Goal: Task Accomplishment & Management: Complete application form

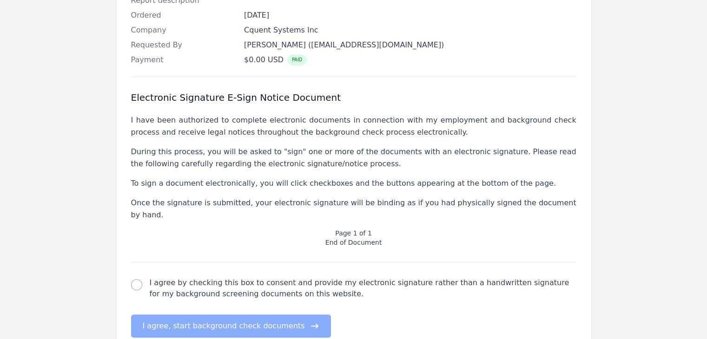
scroll to position [305, 0]
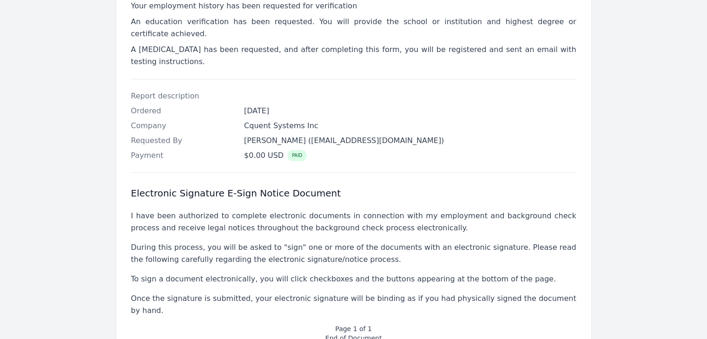
scroll to position [305, 0]
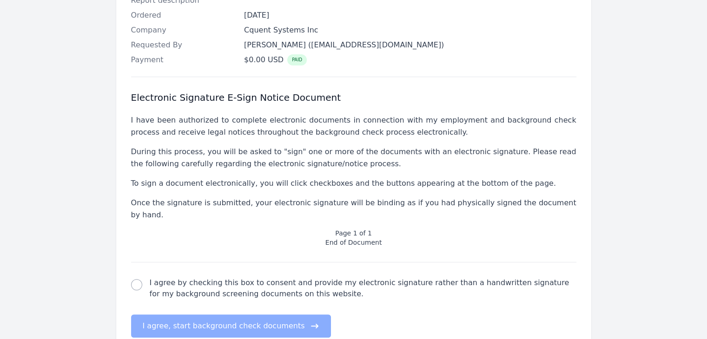
click at [143, 277] on div "electronic signature check I agree by checking this box to consent and provide …" at bounding box center [353, 288] width 445 height 22
click at [138, 279] on input "I agree by checking this box to consent and provide my electronic signature rat…" at bounding box center [136, 284] width 11 height 11
checkbox input "true"
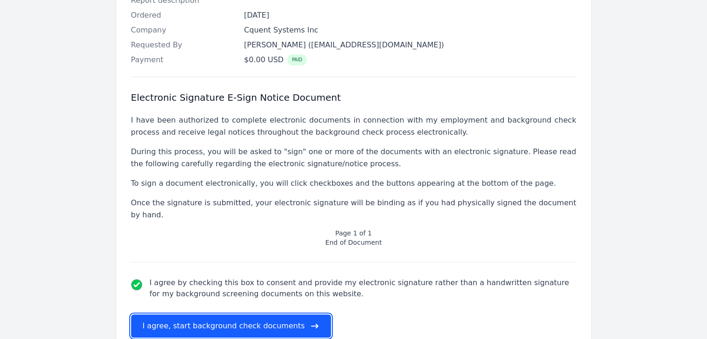
click at [175, 315] on button "I agree, start background check documents" at bounding box center [231, 326] width 200 height 23
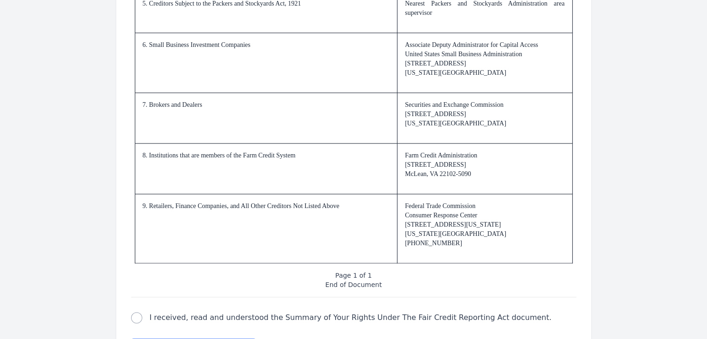
scroll to position [1422, 0]
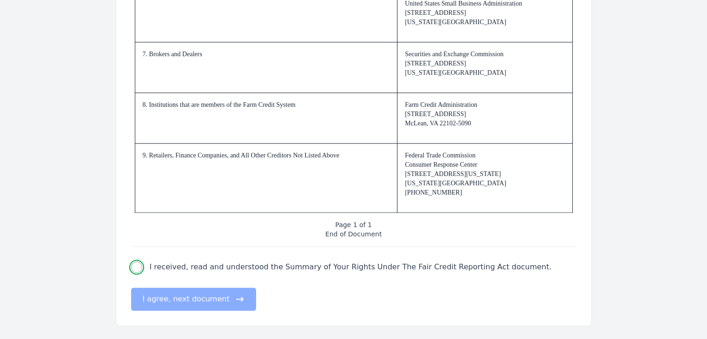
click at [138, 264] on input "I received, read and understood the Summary of Your Rights Under The Fair Credi…" at bounding box center [136, 267] width 11 height 11
checkbox input "true"
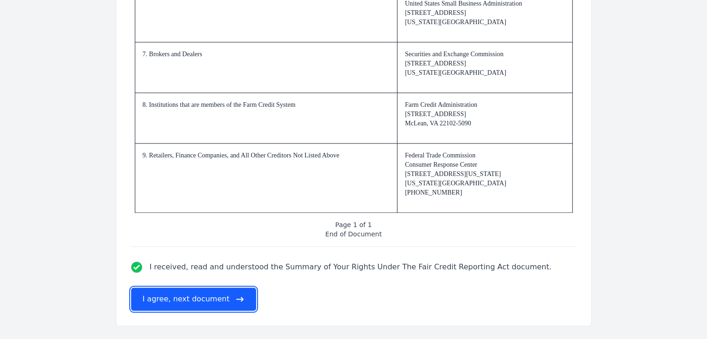
click at [154, 289] on button "I agree, next document" at bounding box center [193, 299] width 125 height 23
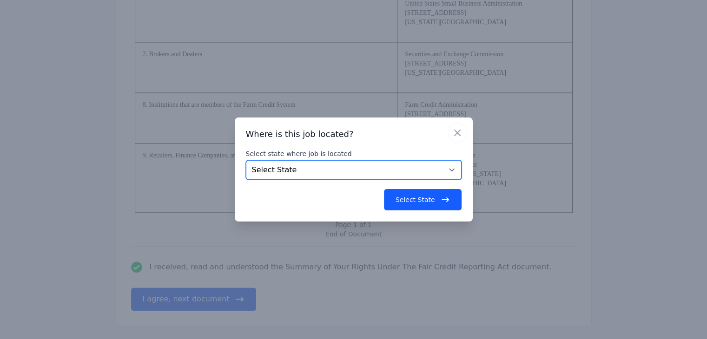
click at [381, 171] on select "Select State [US_STATE] [US_STATE] [US_STATE] [US_STATE] [US_STATE] [US_STATE] …" at bounding box center [354, 170] width 216 height 20
select select "IL"
click at [246, 160] on select "Select State [US_STATE] [US_STATE] [US_STATE] [US_STATE] [US_STATE] [US_STATE] …" at bounding box center [354, 170] width 216 height 20
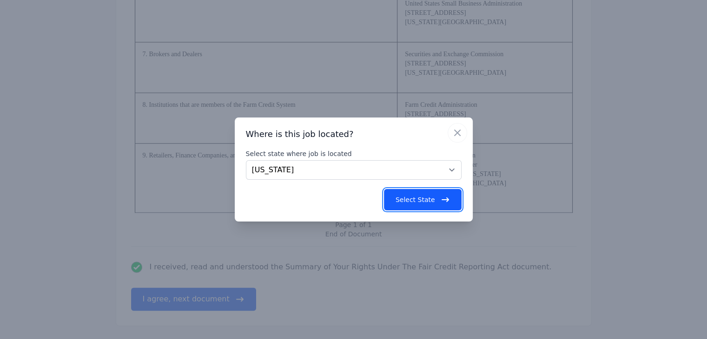
click at [428, 199] on button "Select State" at bounding box center [423, 199] width 78 height 21
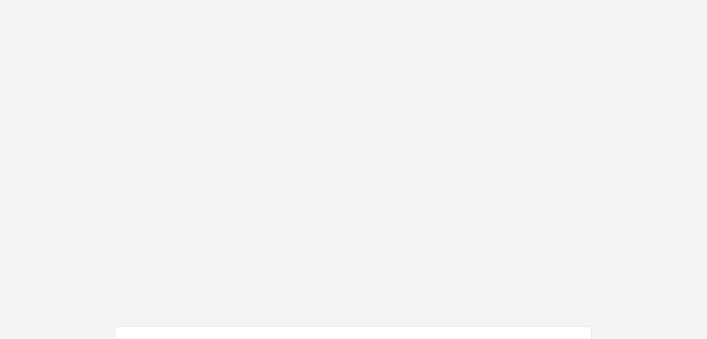
scroll to position [0, 0]
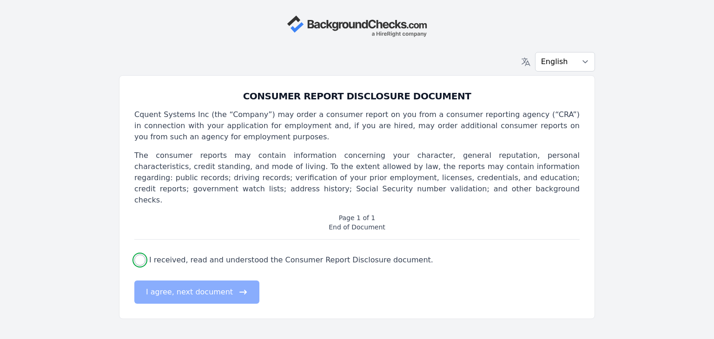
click at [142, 255] on input "I received, read and understood the Consumer Report Disclosure document." at bounding box center [139, 260] width 11 height 11
checkbox input "true"
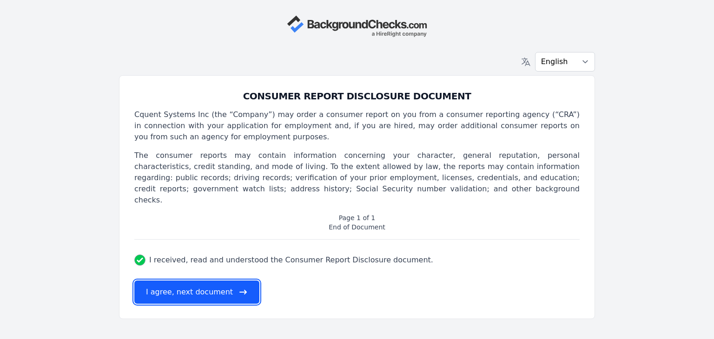
click at [150, 281] on button "I agree, next document" at bounding box center [196, 292] width 125 height 23
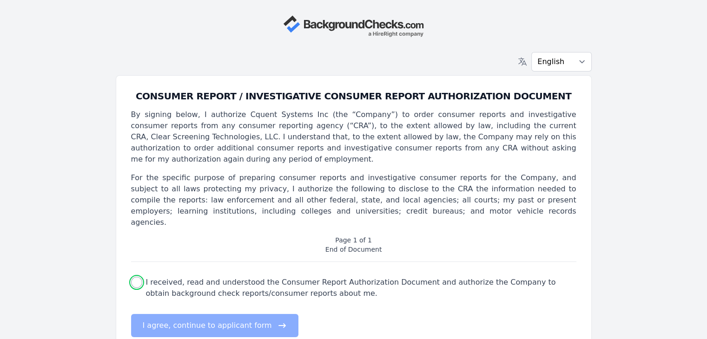
click at [132, 277] on input "I received, read and understood the Consumer Report Authorization Document and …" at bounding box center [136, 282] width 11 height 11
checkbox input "true"
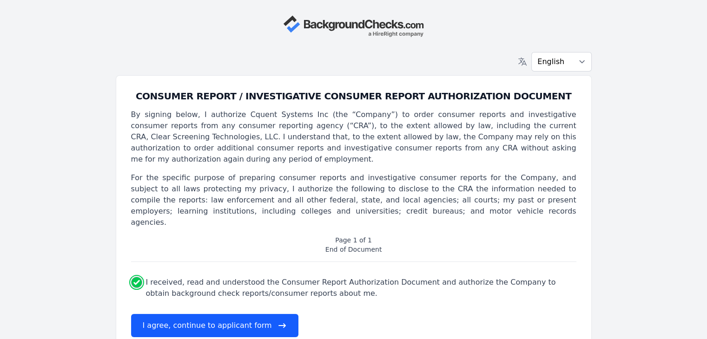
scroll to position [6, 0]
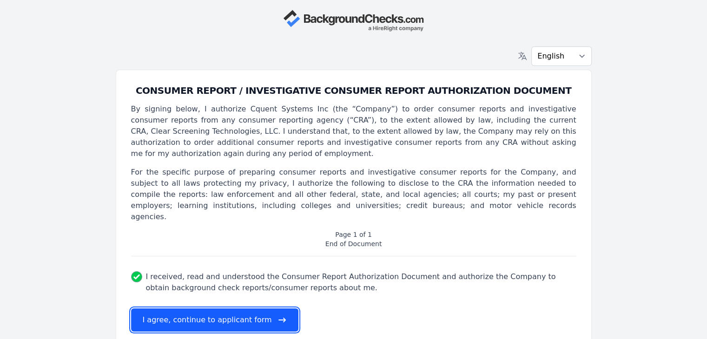
click at [193, 309] on button "I agree, continue to applicant form" at bounding box center [214, 320] width 167 height 23
select select
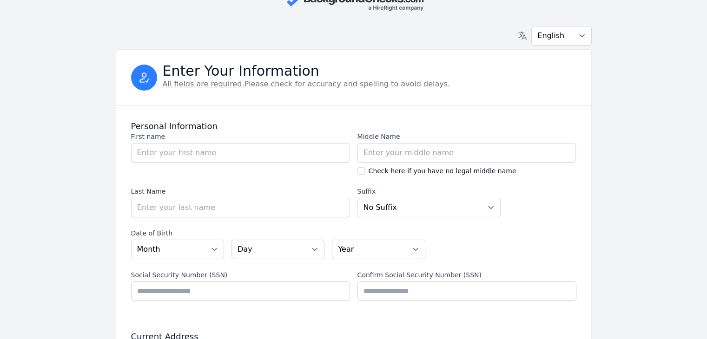
scroll to position [0, 0]
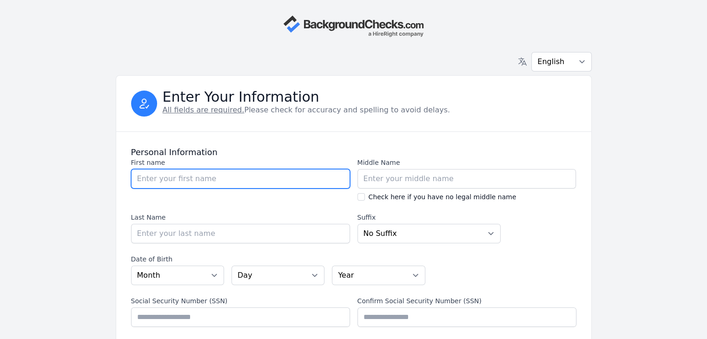
click at [195, 177] on input "First name" at bounding box center [240, 179] width 219 height 20
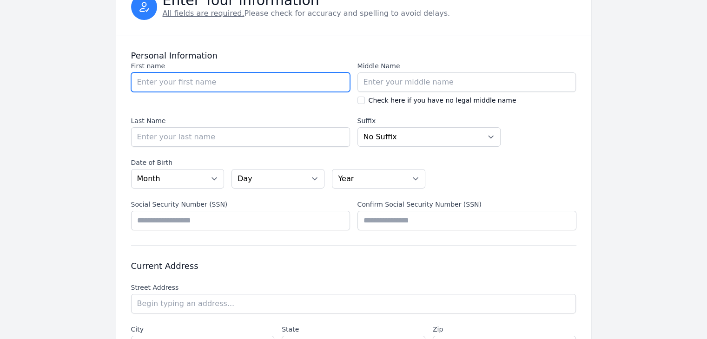
scroll to position [98, 0]
type input "[PERSON_NAME]"
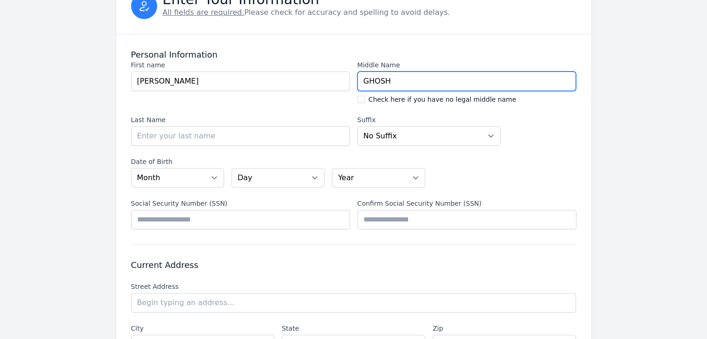
type input "GHOSH"
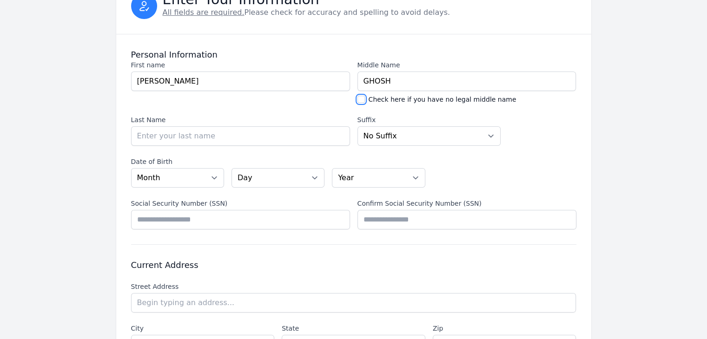
click at [361, 101] on input "Check here if you have no legal middle name" at bounding box center [360, 99] width 7 height 7
checkbox input "true"
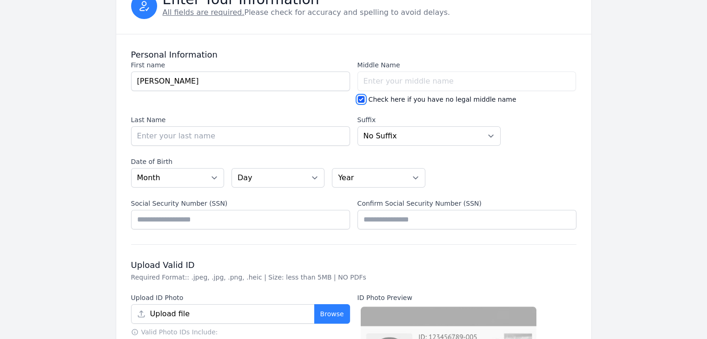
click at [361, 101] on input "Check here if you have no legal middle name" at bounding box center [360, 99] width 7 height 7
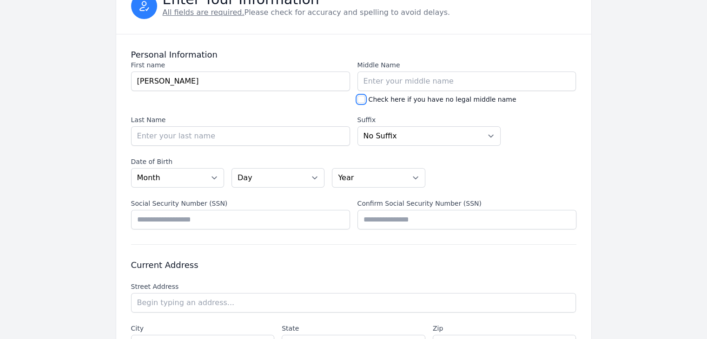
click at [361, 101] on input "Check here if you have no legal middle name" at bounding box center [360, 99] width 7 height 7
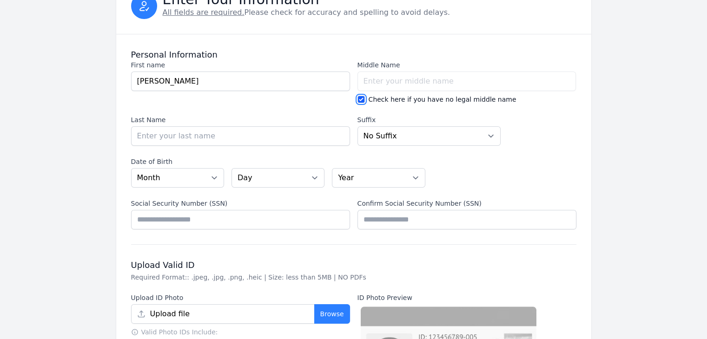
click at [361, 101] on input "Check here if you have no legal middle name" at bounding box center [360, 99] width 7 height 7
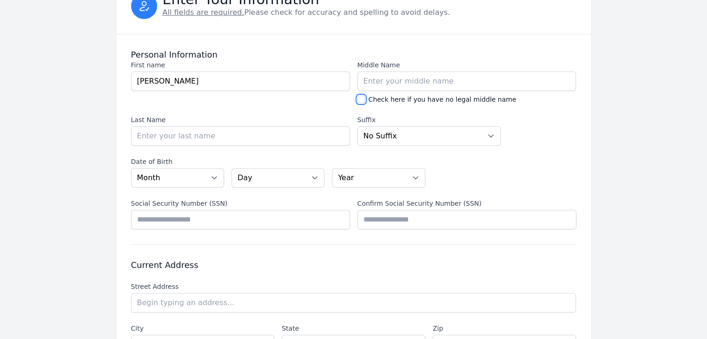
click at [361, 101] on input "Check here if you have no legal middle name" at bounding box center [360, 99] width 7 height 7
checkbox input "true"
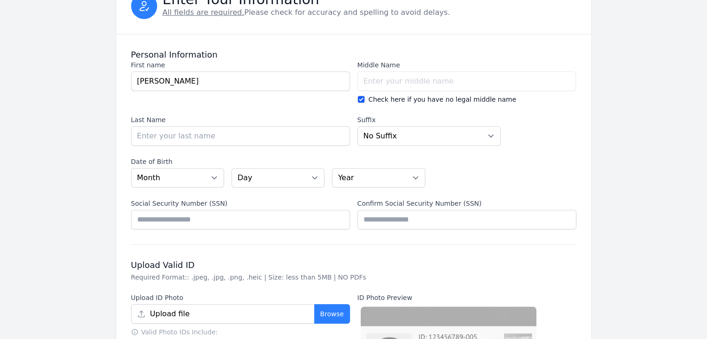
click at [263, 136] on section "First name First name [PERSON_NAME] Middle Name Middle Name Check here if you h…" at bounding box center [353, 102] width 445 height 85
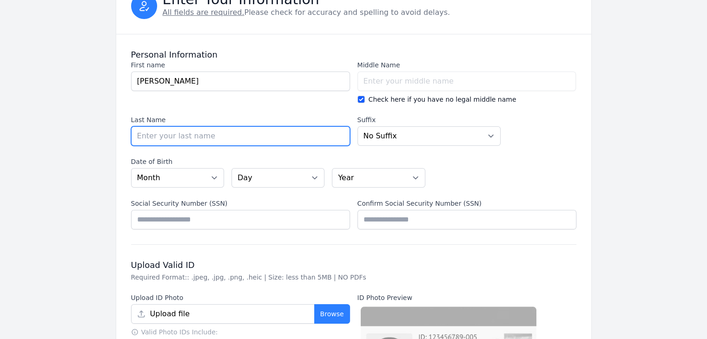
click at [263, 136] on input "Last Name" at bounding box center [240, 136] width 219 height 20
type input "GHOSH"
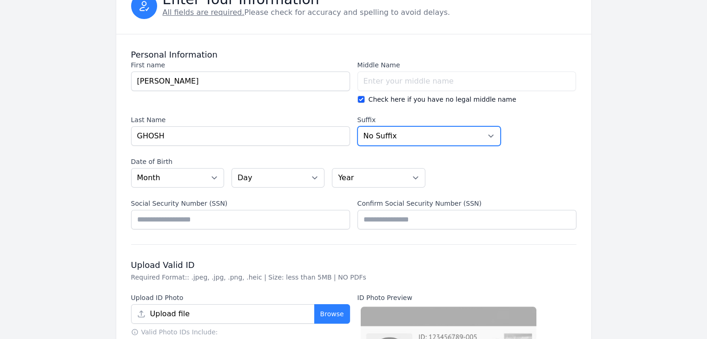
click at [394, 136] on select "No [PERSON_NAME] Sr. I II III IV V" at bounding box center [429, 136] width 144 height 20
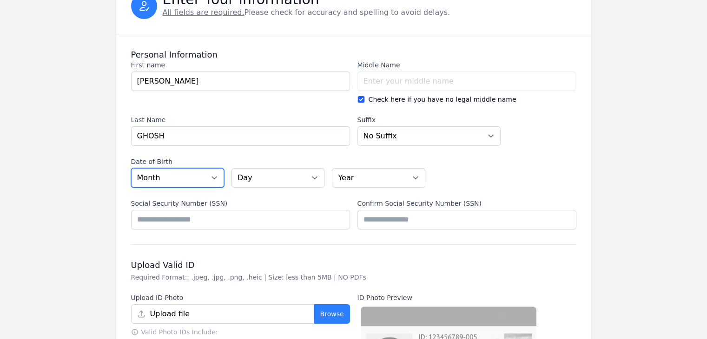
click at [205, 181] on select "Month [DATE] - [DATE] - [DATE] - [DATE] - [DATE] - [DATE] - [DATE] - [DATE] - […" at bounding box center [177, 178] width 93 height 20
select select "11"
click at [131, 168] on select "Month [DATE] - [DATE] - [DATE] - [DATE] - [DATE] - [DATE] - [DATE] - [DATE] - […" at bounding box center [177, 178] width 93 height 20
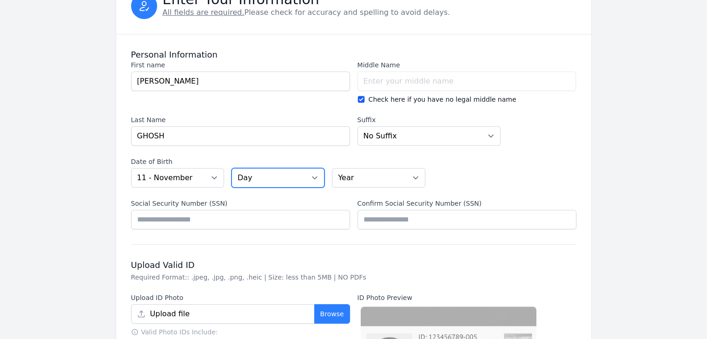
click at [261, 177] on select "Day 01 02 03 04 05 06 07 08 09 10 11 12 13 14 15 16 17 18 19 20 21 22 23 24 25 …" at bounding box center [277, 178] width 93 height 20
select select "04"
click at [231, 168] on select "Day 01 02 03 04 05 06 07 08 09 10 11 12 13 14 15 16 17 18 19 20 21 22 23 24 25 …" at bounding box center [277, 178] width 93 height 20
click at [377, 177] on select "Year [DATE] 2006 2005 2004 2003 2002 2001 2000 1999 1998 1997 1996 1995 1994 19…" at bounding box center [378, 178] width 93 height 20
select select "1989"
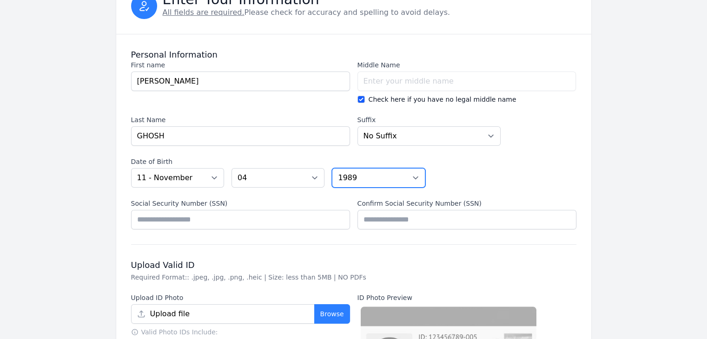
click at [332, 168] on select "Year [DATE] 2006 2005 2004 2003 2002 2001 2000 1999 1998 1997 1996 1995 1994 19…" at bounding box center [378, 178] width 93 height 20
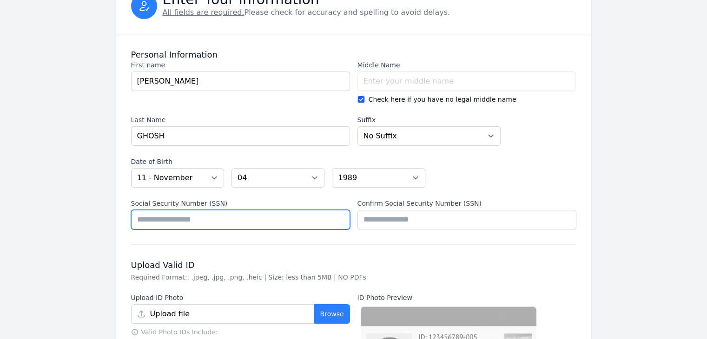
click at [262, 212] on input "Social Security Number (SSN)" at bounding box center [240, 220] width 219 height 20
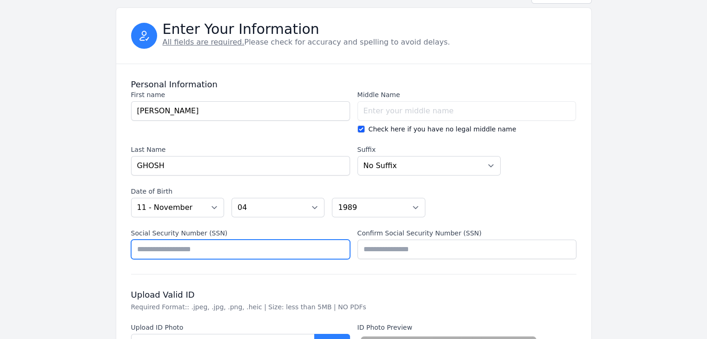
scroll to position [53, 0]
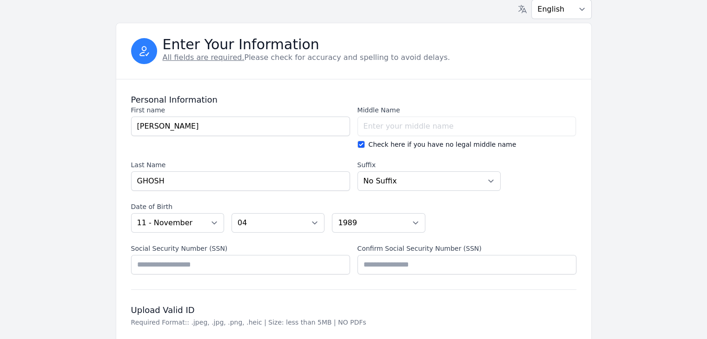
click at [159, 282] on div "Personal Information First name First name [PERSON_NAME] Middle Name Middle Nam…" at bounding box center [353, 184] width 445 height 210
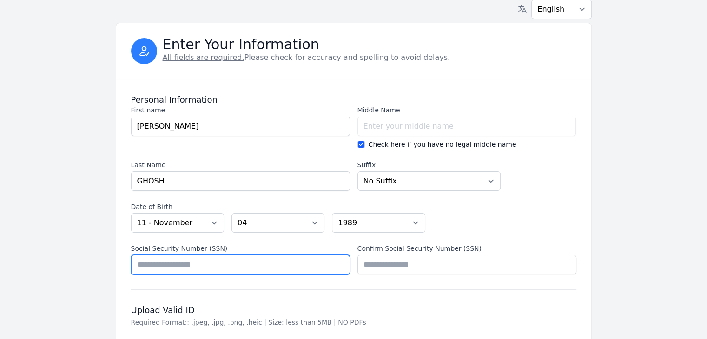
click at [167, 269] on input "Social Security Number (SSN)" at bounding box center [240, 265] width 219 height 20
type input "*********"
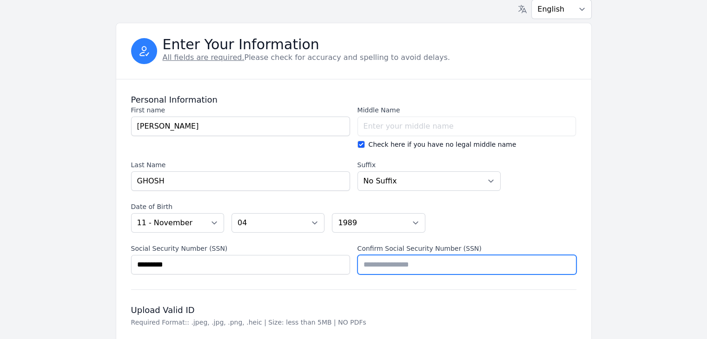
click at [380, 260] on input "Confirm Social Security Number (SSN)" at bounding box center [466, 265] width 219 height 20
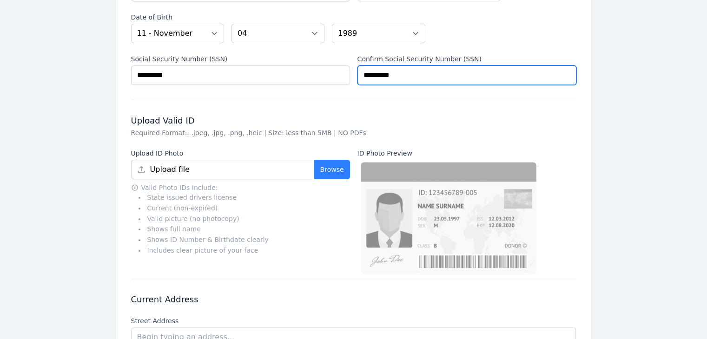
scroll to position [243, 0]
type input "*********"
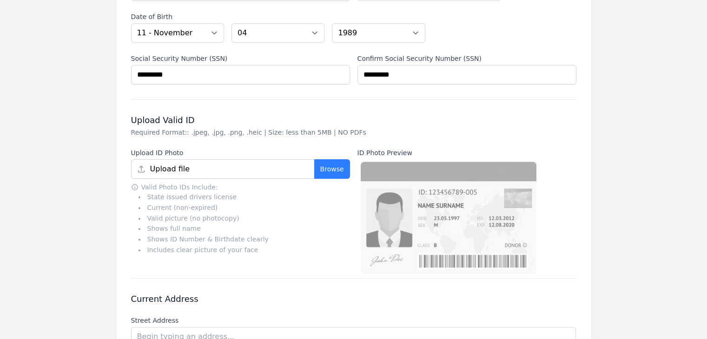
click at [327, 170] on button "Browse" at bounding box center [332, 169] width 36 height 20
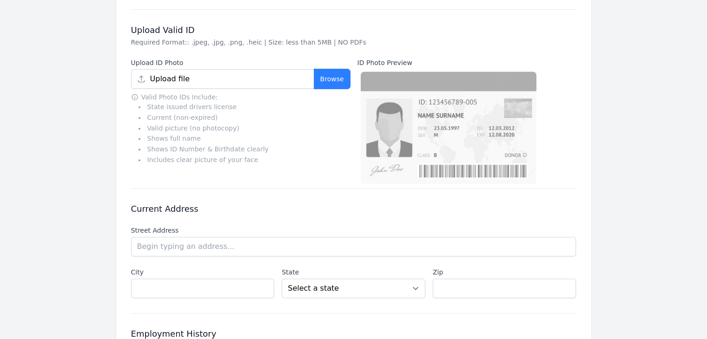
scroll to position [333, 0]
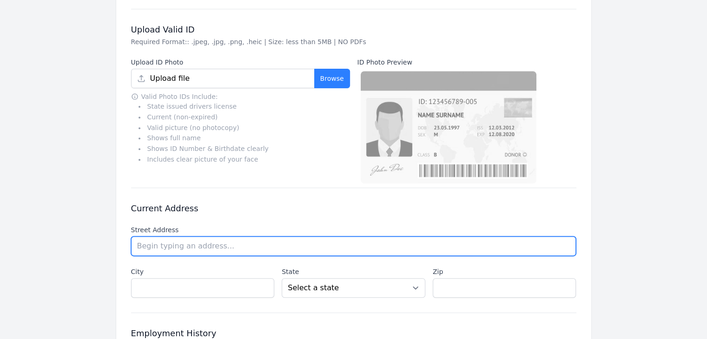
click at [305, 244] on input "text" at bounding box center [353, 246] width 445 height 20
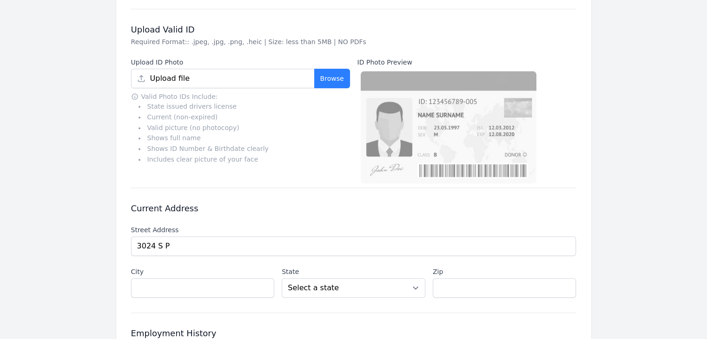
click at [0, 0] on li "[STREET_ADDRESS]" at bounding box center [0, 0] width 0 height 0
type input "[STREET_ADDRESS]"
type input "[GEOGRAPHIC_DATA]"
select select "IL"
type input "60608"
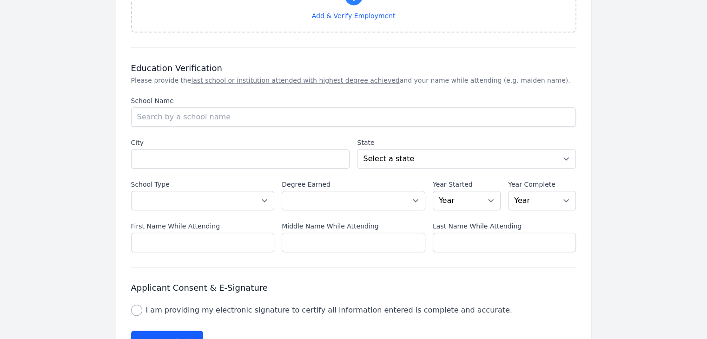
scroll to position [848, 0]
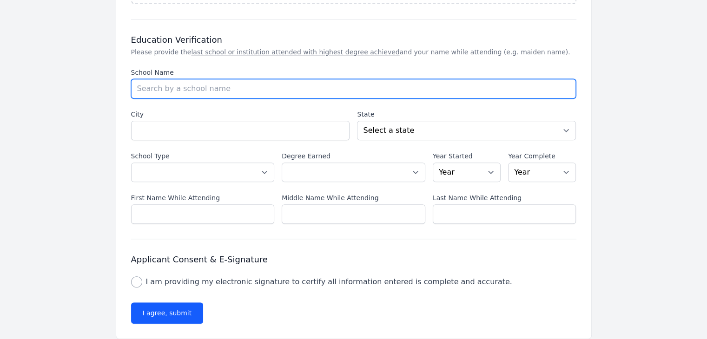
click at [220, 79] on input "School Name" at bounding box center [353, 89] width 445 height 20
click at [273, 79] on input "[US_STATE] INSTITUTE OF TECHNOLOGY" at bounding box center [353, 89] width 445 height 20
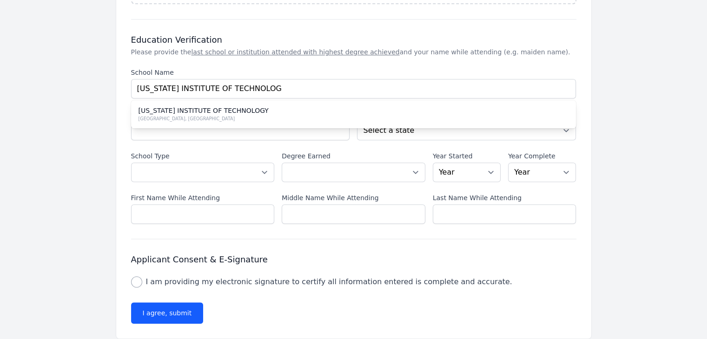
click at [149, 115] on div "[GEOGRAPHIC_DATA], [GEOGRAPHIC_DATA]" at bounding box center [353, 118] width 430 height 7
type input "[US_STATE] INSTITUTE OF TECHNOLOGY"
type input "[GEOGRAPHIC_DATA]"
select select "IL"
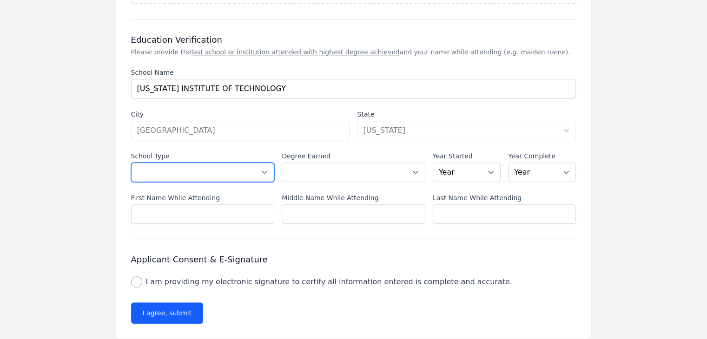
click at [219, 166] on select "Select a School Type High School U.S. College or [GEOGRAPHIC_DATA] (Non-U.S.) O…" at bounding box center [203, 173] width 144 height 20
select select "us_university"
click at [131, 163] on select "Select a School Type High School U.S. College or [GEOGRAPHIC_DATA] (Non-U.S.) O…" at bounding box center [203, 173] width 144 height 20
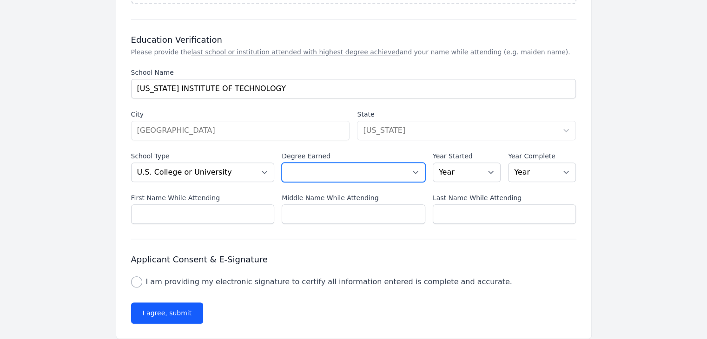
click at [328, 163] on select "Select a Degree No degree or incomplete High School Diploma or GED Associate's …" at bounding box center [354, 173] width 144 height 20
select select "masters"
click at [282, 163] on select "Select a Degree No degree or incomplete High School Diploma or GED Associate's …" at bounding box center [354, 173] width 144 height 20
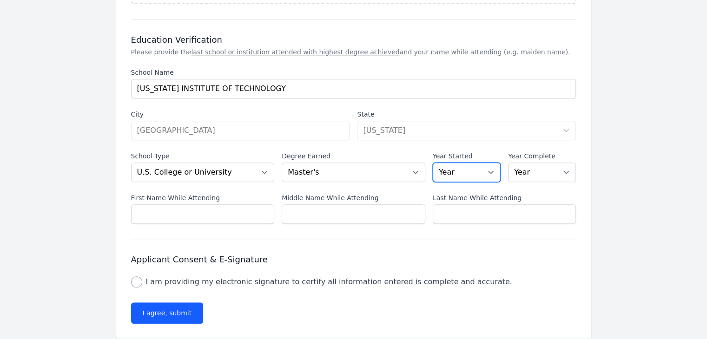
click at [463, 164] on select "Year [DATE] 2024 2023 2022 2021 2020 2019 2018 2017 2016 2015 2014 2013 2012 20…" at bounding box center [467, 173] width 68 height 20
select select "2023"
click at [433, 163] on select "Year [DATE] 2024 2023 2022 2021 2020 2019 2018 2017 2016 2015 2014 2013 2012 20…" at bounding box center [467, 173] width 68 height 20
click at [525, 163] on select "Year [DATE] 2024 2023 2022 2021 2020 2019 2018 2017 2016 2015 2014 2013 2012 20…" at bounding box center [542, 173] width 68 height 20
select select "2024"
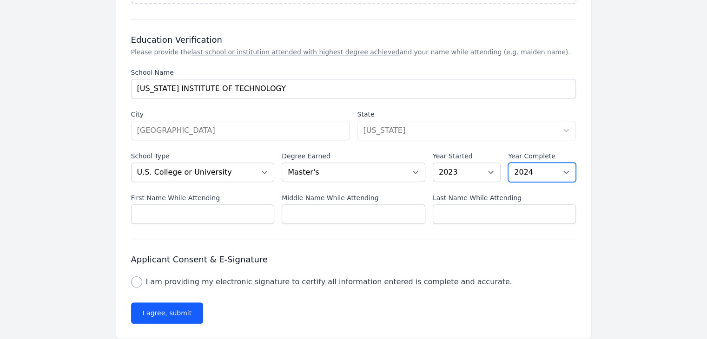
click at [508, 163] on select "Year [DATE] 2024 2023 2022 2021 2020 2019 2018 2017 2016 2015 2014 2013 2012 20…" at bounding box center [542, 173] width 68 height 20
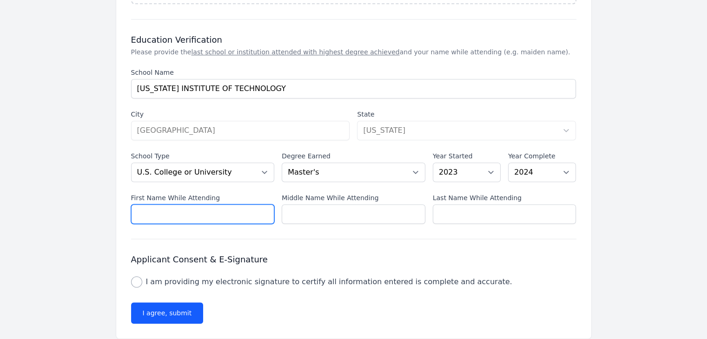
click at [221, 204] on input "First Name While Attending" at bounding box center [203, 214] width 144 height 20
type input "[PERSON_NAME]"
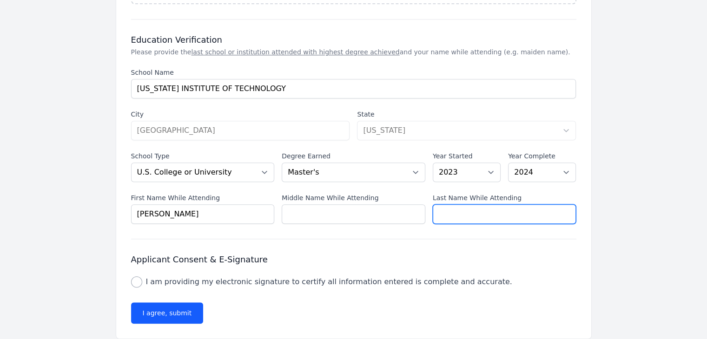
type input "GHOSH"
click at [351, 215] on div "Education Verification Please provide the last school or institution attended w…" at bounding box center [353, 130] width 445 height 220
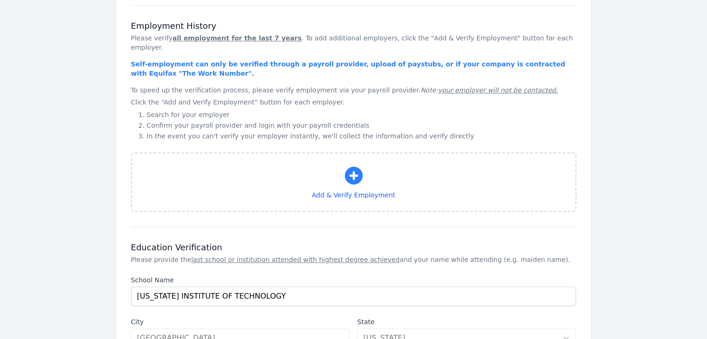
scroll to position [617, 0]
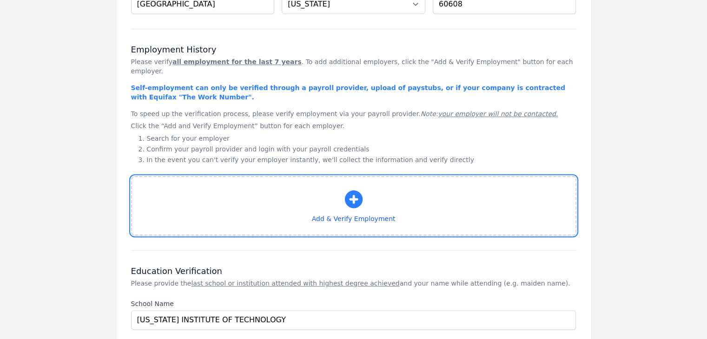
click at [356, 191] on icon "button" at bounding box center [353, 199] width 18 height 18
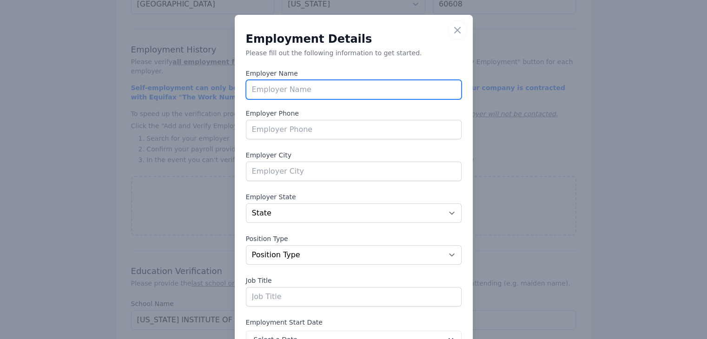
click at [327, 90] on input "text" at bounding box center [354, 90] width 216 height 20
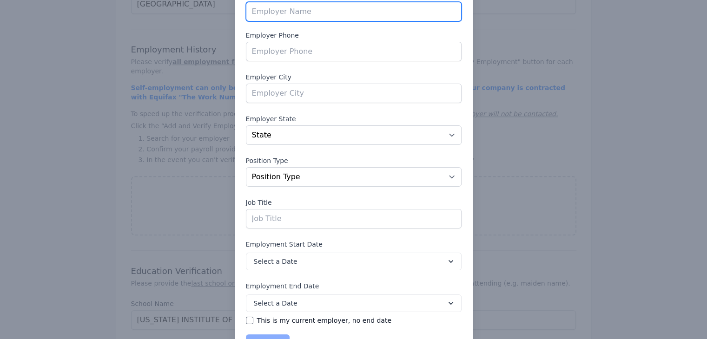
scroll to position [115, 0]
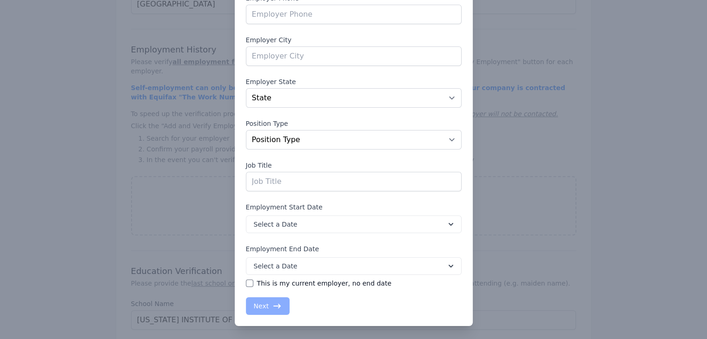
click at [249, 284] on div "This is my current employer, no end date" at bounding box center [354, 283] width 216 height 9
click at [249, 283] on input "This is my current employer, no end date" at bounding box center [249, 283] width 7 height 7
checkbox input "true"
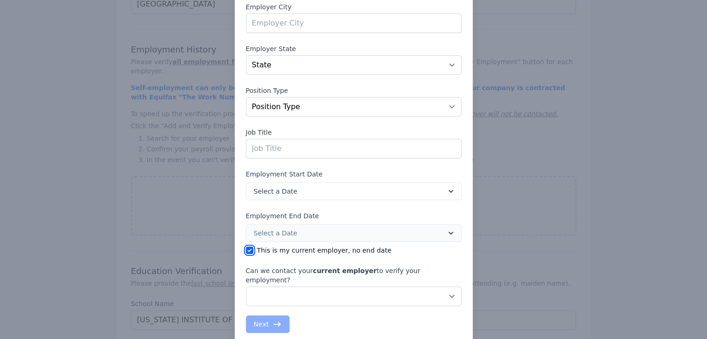
scroll to position [154, 0]
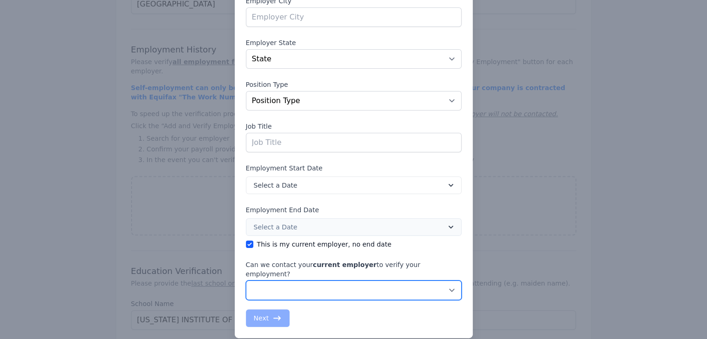
click at [273, 286] on select "No, do not contact my current employer Yes, you may contact my current employer" at bounding box center [354, 291] width 216 height 20
select select "false"
click at [246, 281] on select "No, do not contact my current employer Yes, you may contact my current employer" at bounding box center [354, 291] width 216 height 20
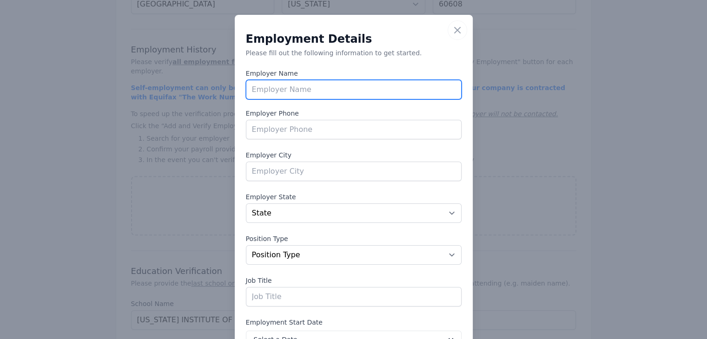
click at [309, 85] on input "text" at bounding box center [354, 90] width 216 height 20
type input "c"
paste input "Cquent Systems, [GEOGRAPHIC_DATA], [GEOGRAPHIC_DATA]"
type input "C"
type input "t"
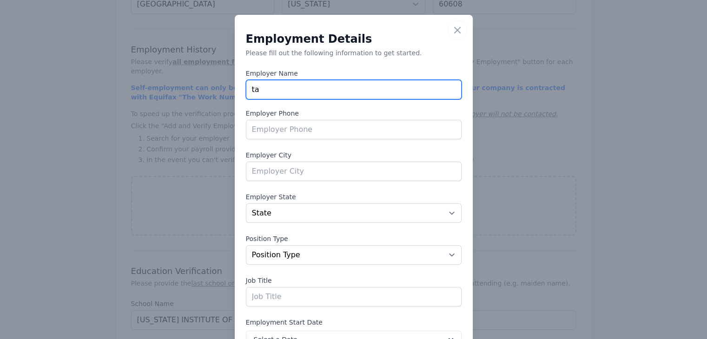
type input "t"
paste input "Cquent Systems, [GEOGRAPHIC_DATA], [GEOGRAPHIC_DATA]"
drag, startPoint x: 301, startPoint y: 92, endPoint x: 449, endPoint y: 80, distance: 148.2
click at [449, 80] on input "Cquent Systems, [GEOGRAPHIC_DATA], [GEOGRAPHIC_DATA]" at bounding box center [354, 90] width 216 height 20
type input "Cquent Systems INC"
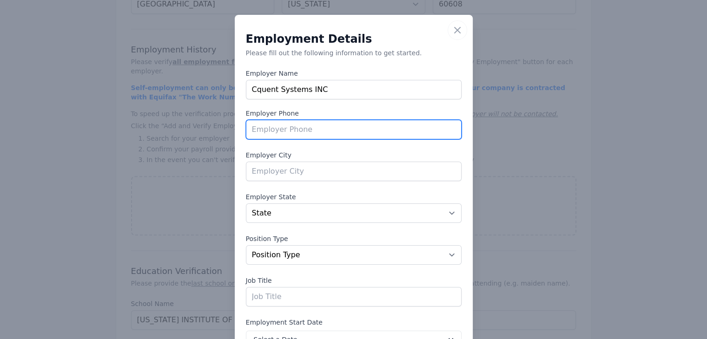
click at [310, 125] on input "tel" at bounding box center [354, 130] width 216 height 20
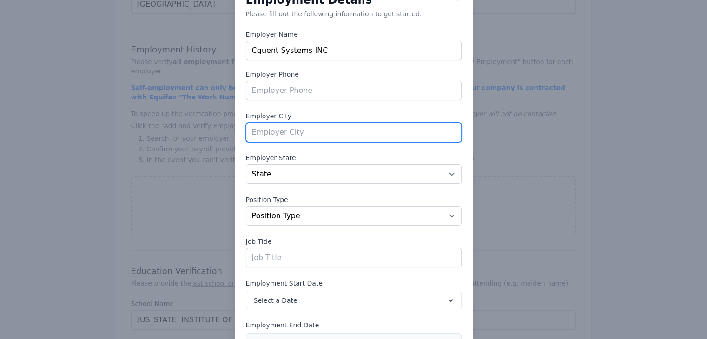
click at [309, 127] on input "text" at bounding box center [354, 133] width 216 height 20
click at [321, 105] on div "Employment Details Please fill out the following information to get started. Em…" at bounding box center [354, 218] width 216 height 448
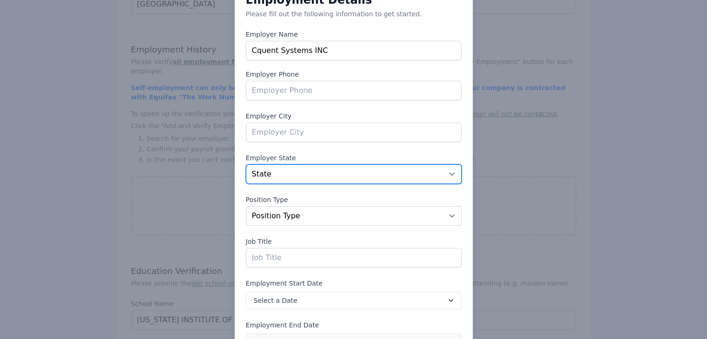
click at [302, 173] on select "State [US_STATE] [US_STATE] [US_STATE] [US_STATE] [US_STATE] [US_STATE] [US_STA…" at bounding box center [354, 174] width 216 height 20
select select "IL"
click at [246, 164] on select "State [US_STATE] [US_STATE] [US_STATE] [US_STATE] [US_STATE] [US_STATE] [US_STA…" at bounding box center [354, 174] width 216 height 20
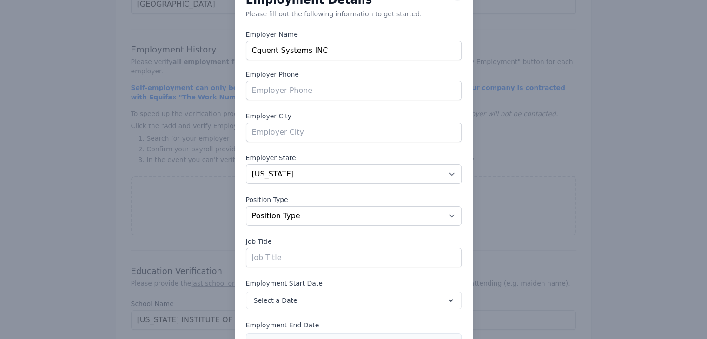
click at [301, 157] on label "Employer State" at bounding box center [354, 157] width 216 height 9
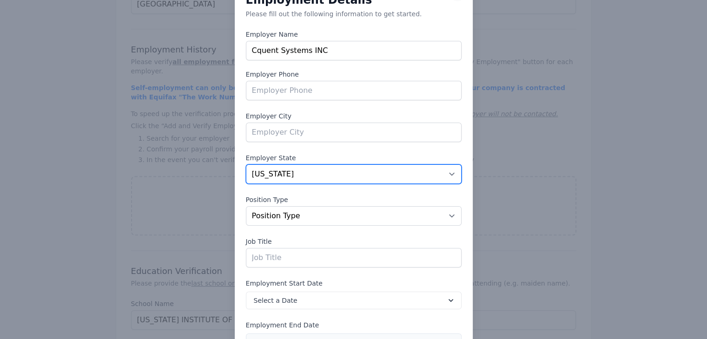
click at [301, 164] on select "State [US_STATE] [US_STATE] [US_STATE] [US_STATE] [US_STATE] [US_STATE] [US_STA…" at bounding box center [354, 174] width 216 height 20
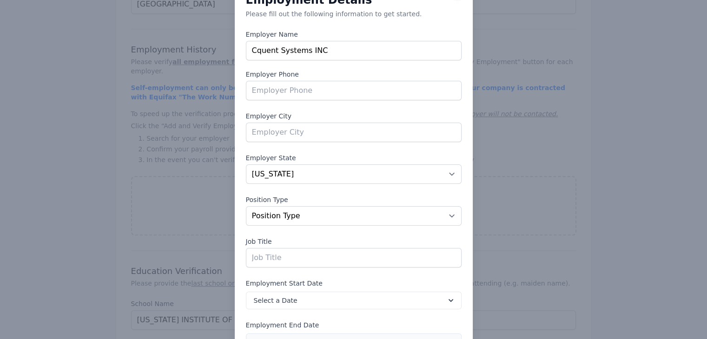
click at [301, 157] on label "Employer State" at bounding box center [354, 157] width 216 height 9
click at [301, 164] on select "State [US_STATE] [US_STATE] [US_STATE] [US_STATE] [US_STATE] [US_STATE] [US_STA…" at bounding box center [354, 174] width 216 height 20
click at [303, 133] on input "text" at bounding box center [354, 133] width 216 height 20
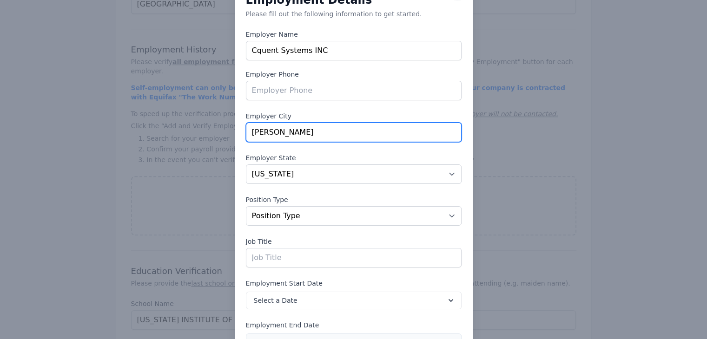
drag, startPoint x: 269, startPoint y: 131, endPoint x: 239, endPoint y: 131, distance: 30.7
click at [239, 131] on div "Close Employment Details Please fill out the following information to get start…" at bounding box center [354, 215] width 238 height 478
paste input "[GEOGRAPHIC_DATA]"
type input "[GEOGRAPHIC_DATA]"
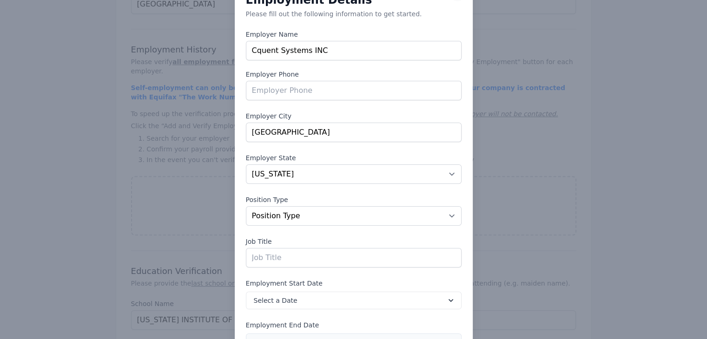
click at [318, 147] on div "Employment Details Please fill out the following information to get started. Em…" at bounding box center [354, 218] width 216 height 448
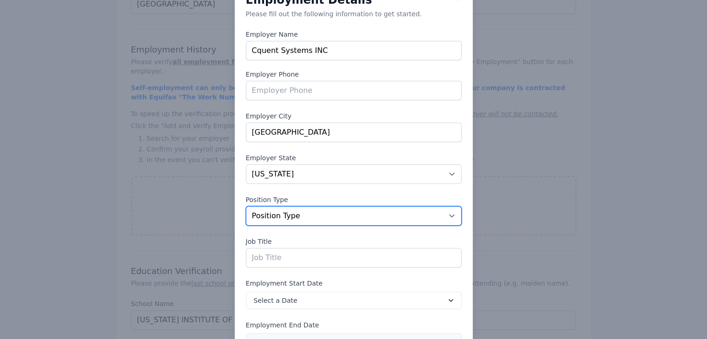
click at [296, 218] on select "Position Type Full Time Part time Self Employed Contract Internship Other" at bounding box center [354, 216] width 216 height 20
select select "fulltime"
click at [246, 206] on select "Position Type Full Time Part time Self Employed Contract Internship Other" at bounding box center [354, 216] width 216 height 20
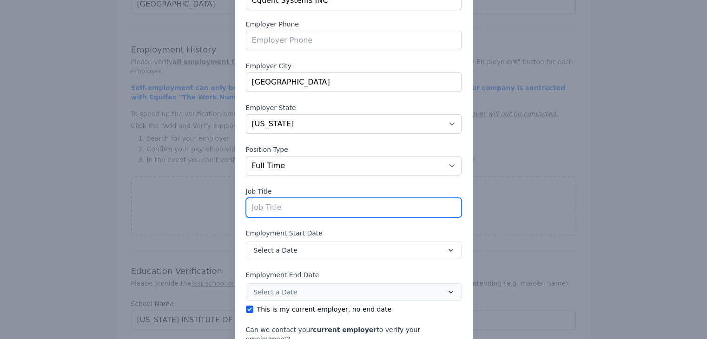
click at [282, 210] on input "text" at bounding box center [354, 208] width 216 height 20
click at [293, 203] on input "text" at bounding box center [354, 208] width 216 height 20
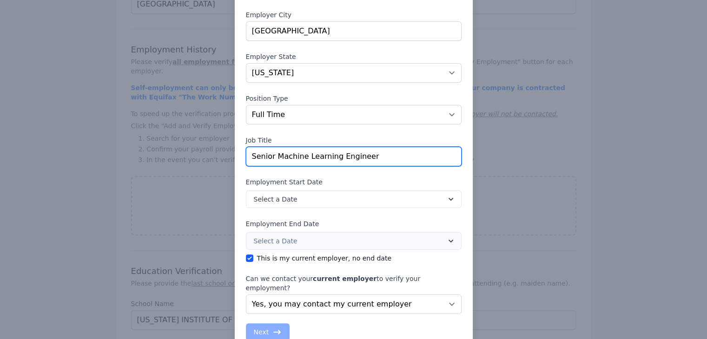
scroll to position [146, 0]
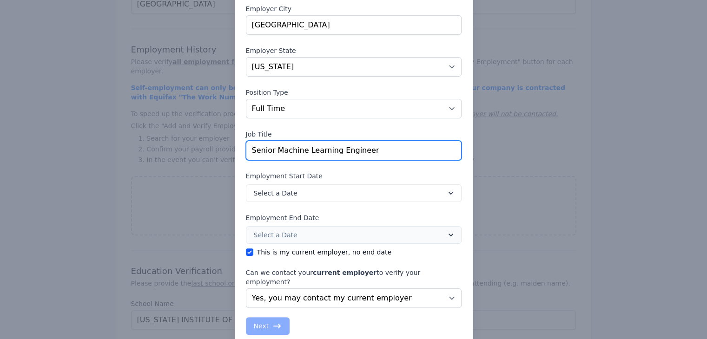
type input "Senior Machine Learning Engineer"
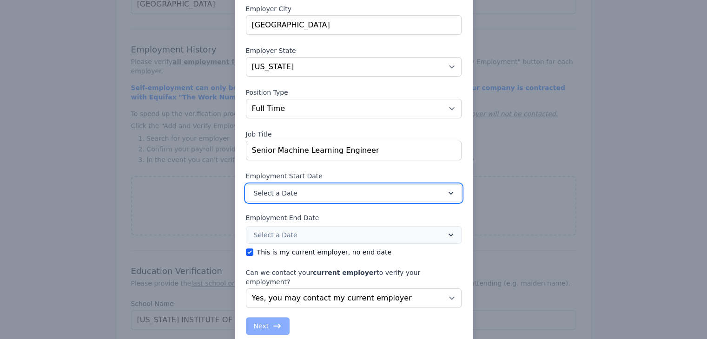
click at [294, 187] on button "Select a Date" at bounding box center [354, 193] width 216 height 18
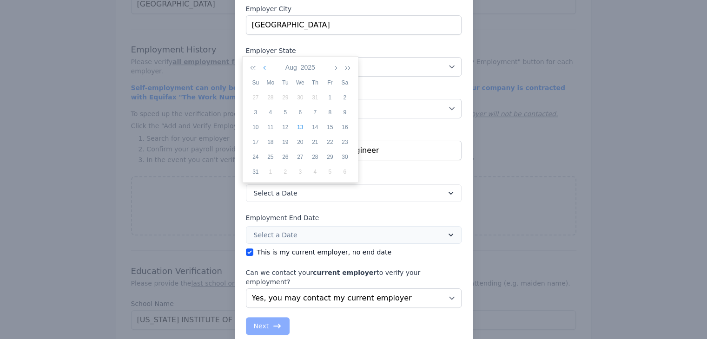
click at [264, 71] on button "button" at bounding box center [265, 67] width 8 height 16
click at [263, 66] on icon "button" at bounding box center [265, 67] width 5 height 7
click at [337, 68] on button "button" at bounding box center [335, 67] width 8 height 16
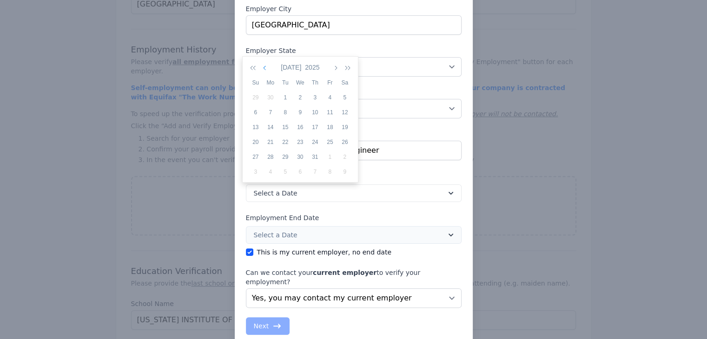
click at [263, 67] on icon "button" at bounding box center [265, 67] width 5 height 7
click at [269, 127] on div "14" at bounding box center [270, 127] width 15 height 8
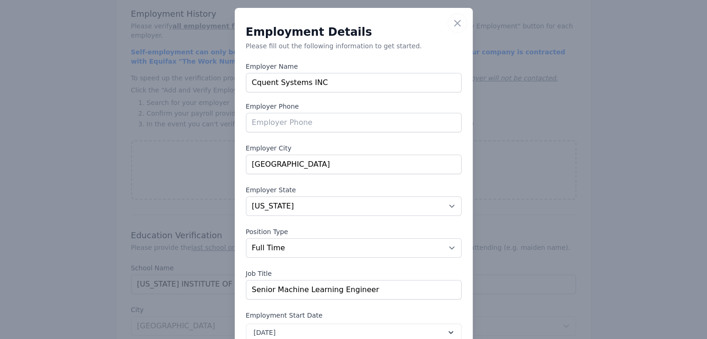
scroll to position [7, 0]
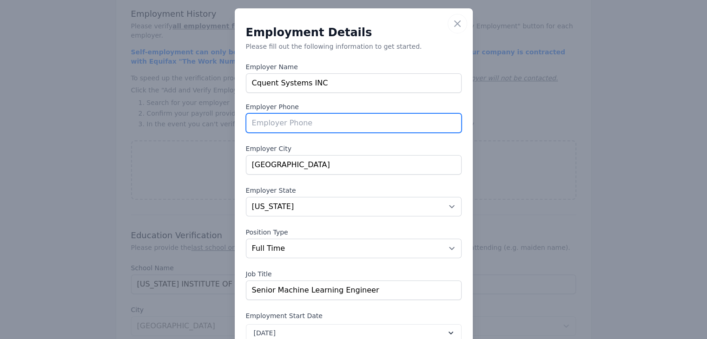
click at [307, 125] on input "tel" at bounding box center [354, 123] width 216 height 20
type input "7327896979"
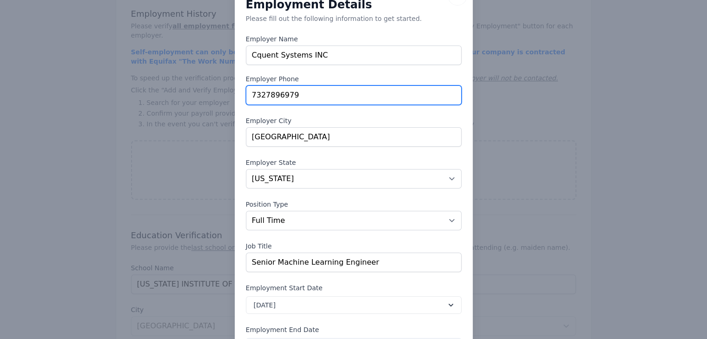
scroll to position [157, 0]
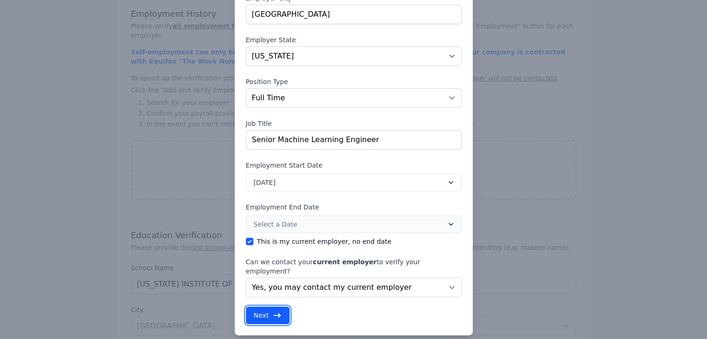
click at [272, 311] on icon "button" at bounding box center [276, 315] width 9 height 9
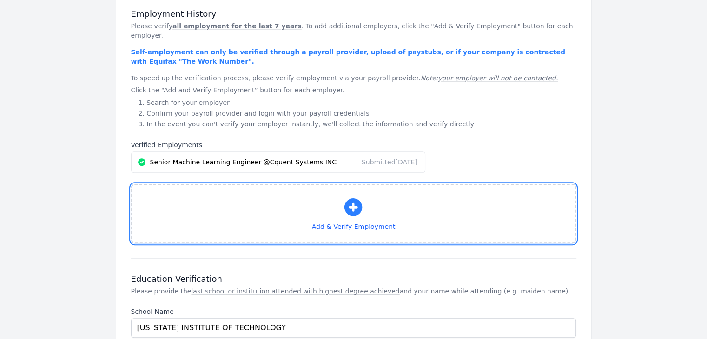
click at [352, 199] on icon "button" at bounding box center [353, 207] width 18 height 18
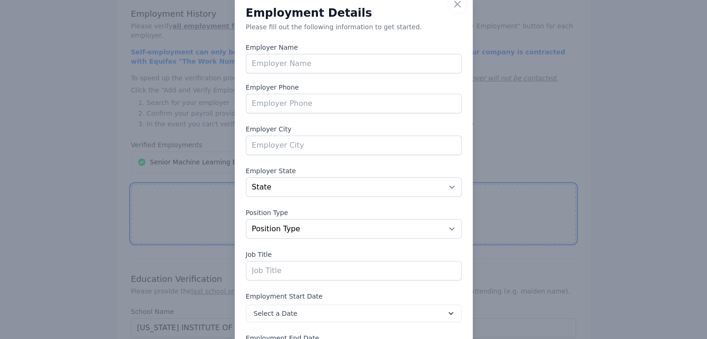
scroll to position [28, 0]
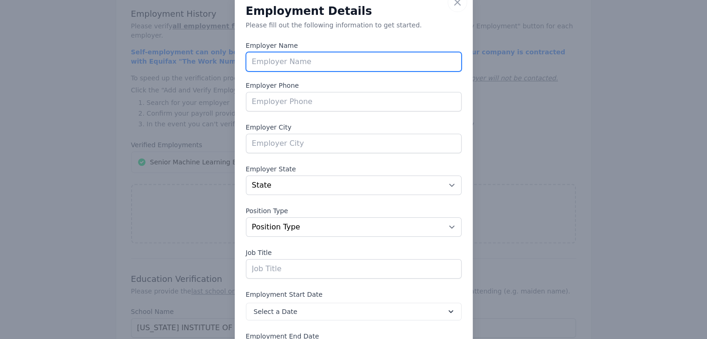
click at [294, 59] on input "text" at bounding box center [354, 62] width 216 height 20
paste input "JerseySTEM"
type input "JerseySTEM"
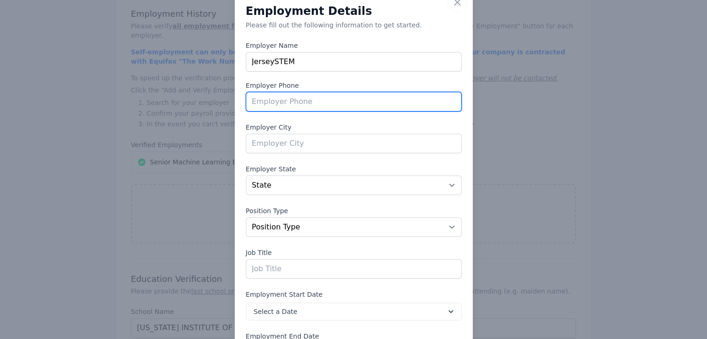
click at [284, 94] on input "tel" at bounding box center [354, 102] width 216 height 20
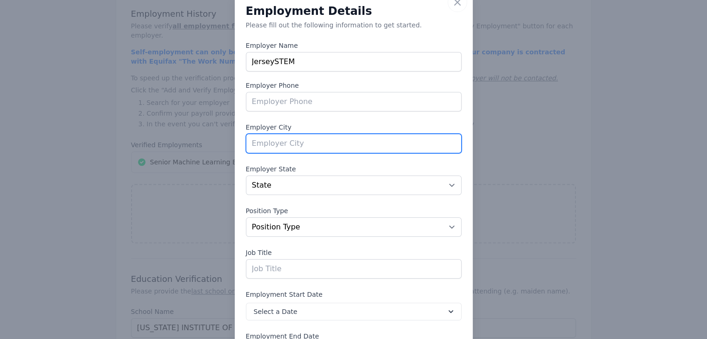
click at [277, 141] on input "text" at bounding box center [354, 144] width 216 height 20
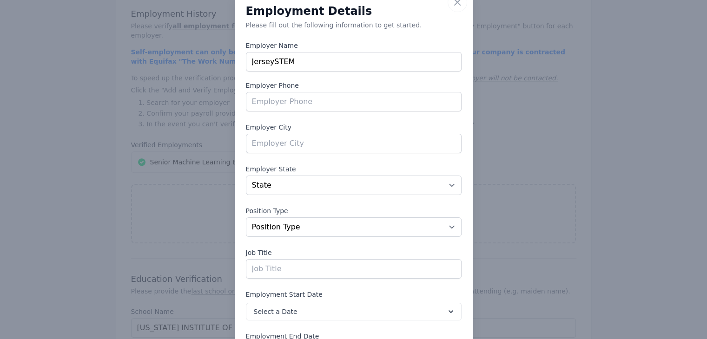
click at [292, 114] on div "Employment Details Please fill out the following information to get started. Em…" at bounding box center [354, 204] width 216 height 397
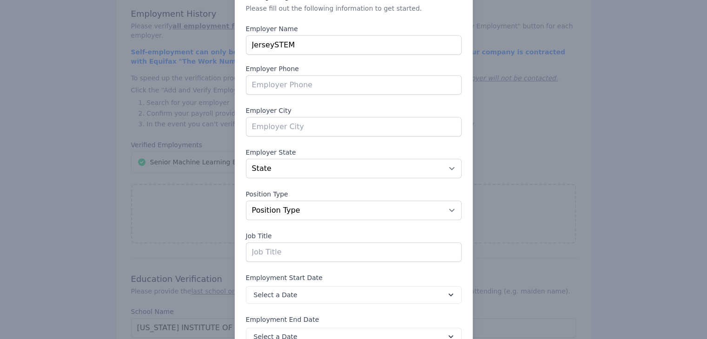
scroll to position [41, 0]
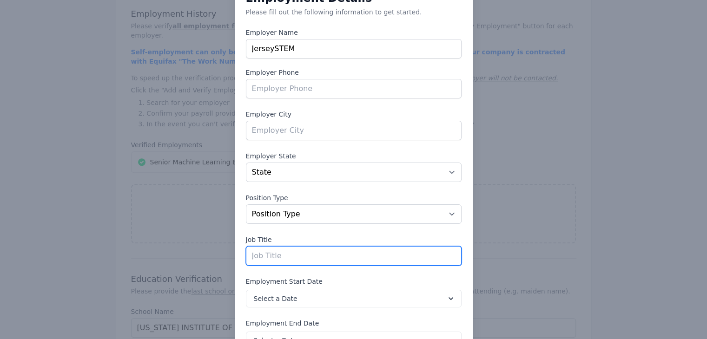
click at [281, 254] on input "text" at bounding box center [354, 256] width 216 height 20
paste input "Data & Automation Engineer"
click at [247, 255] on input "Data & Automation Engineer" at bounding box center [354, 256] width 216 height 20
click at [346, 256] on input "Data & Automation Engineer" at bounding box center [354, 256] width 216 height 20
drag, startPoint x: 262, startPoint y: 255, endPoint x: 210, endPoint y: 249, distance: 52.8
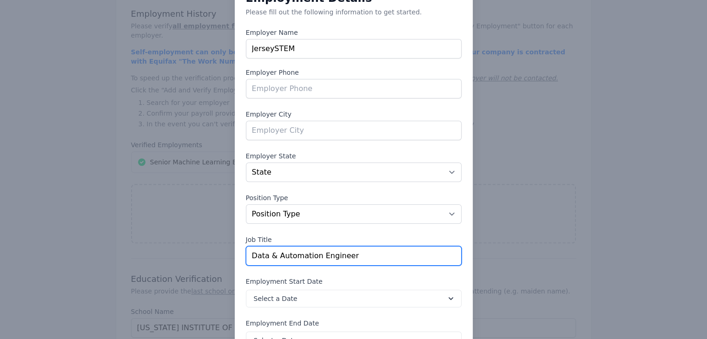
click at [210, 249] on div "​ Close Employment Details Please fill out the following information to get sta…" at bounding box center [353, 187] width 707 height 456
click at [346, 251] on input "ML & Automation Engineer" at bounding box center [354, 256] width 216 height 20
drag, startPoint x: 376, startPoint y: 252, endPoint x: 229, endPoint y: 246, distance: 147.4
click at [229, 246] on div "​ Close Employment Details Please fill out the following information to get sta…" at bounding box center [353, 187] width 707 height 456
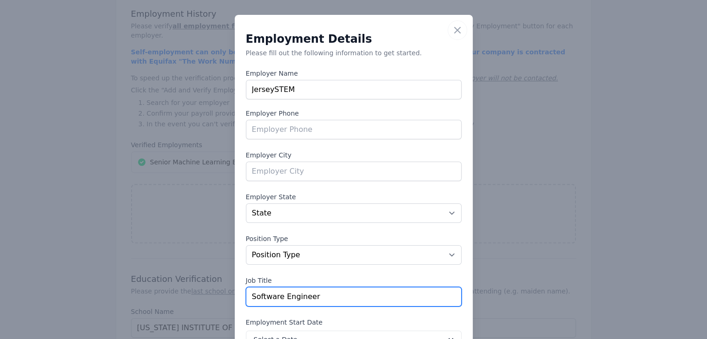
type input "Software Engineer"
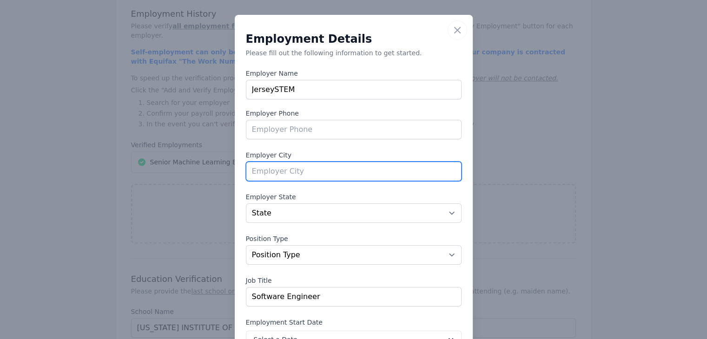
click at [286, 175] on input "text" at bounding box center [354, 172] width 216 height 20
paste input "[GEOGRAPHIC_DATA]"
type input "[GEOGRAPHIC_DATA]"
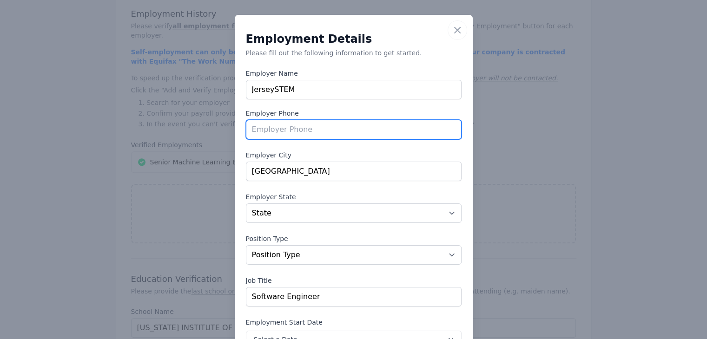
click at [301, 130] on input "tel" at bounding box center [354, 130] width 216 height 20
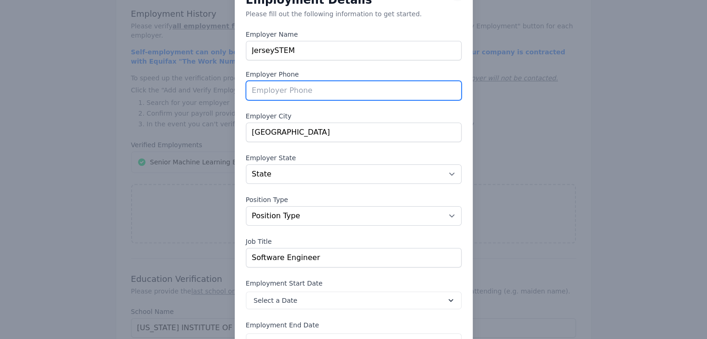
scroll to position [39, 0]
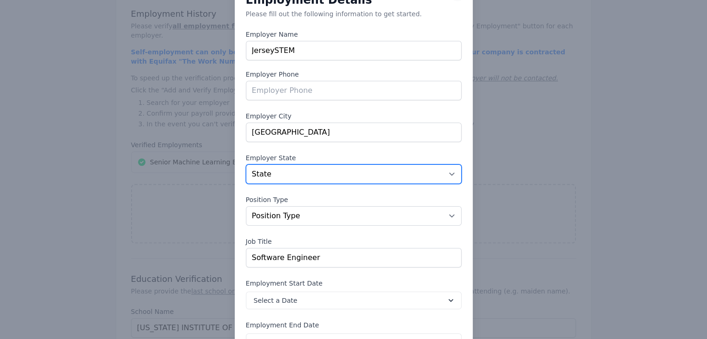
click at [310, 171] on select "State [US_STATE] [US_STATE] [US_STATE] [US_STATE] [US_STATE] [US_STATE] [US_STA…" at bounding box center [354, 174] width 216 height 20
click at [294, 173] on select "State [US_STATE] [US_STATE] [US_STATE] [US_STATE] [US_STATE] [US_STATE] [US_STA…" at bounding box center [354, 174] width 216 height 20
select select "NJ"
click at [246, 164] on select "State [US_STATE] [US_STATE] [US_STATE] [US_STATE] [US_STATE] [US_STATE] [US_STA…" at bounding box center [354, 174] width 216 height 20
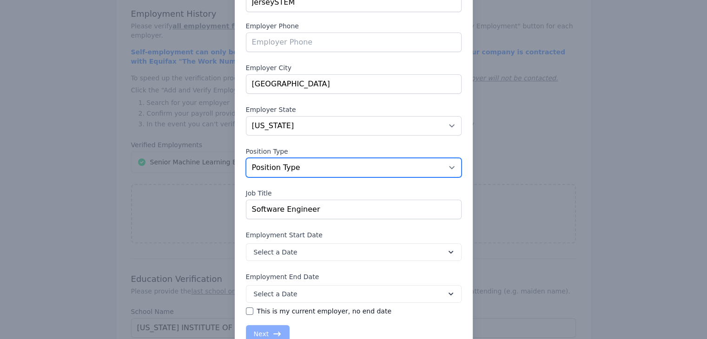
click at [333, 170] on select "Position Type Full Time Part time Self Employed Contract Internship Other" at bounding box center [354, 168] width 216 height 20
select select "internship"
click at [246, 158] on select "Position Type Full Time Part time Self Employed Contract Internship Other" at bounding box center [354, 168] width 216 height 20
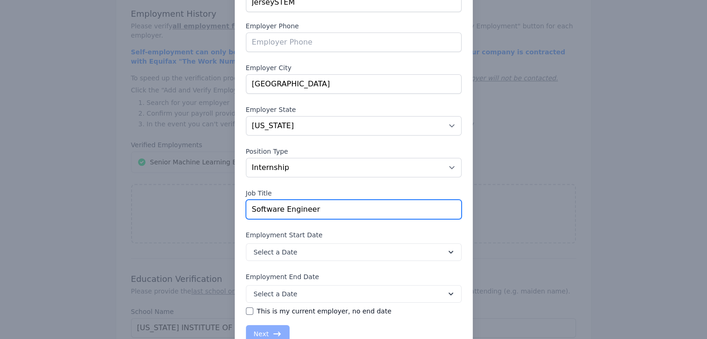
click at [316, 208] on input "Software Engineer" at bounding box center [354, 210] width 216 height 20
click at [251, 210] on input "Software Engineer" at bounding box center [354, 210] width 216 height 20
click at [248, 211] on input "Software Engineer" at bounding box center [354, 210] width 216 height 20
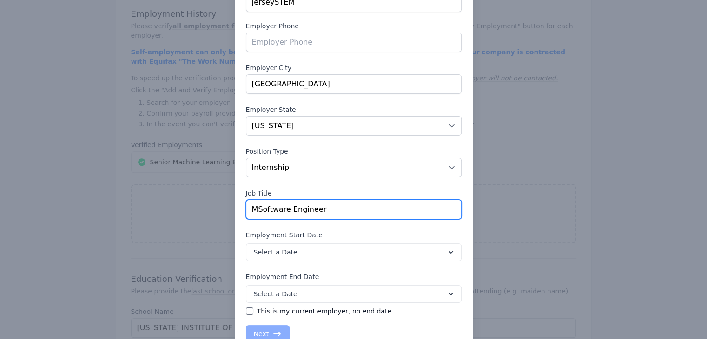
type input "Software Engineer"
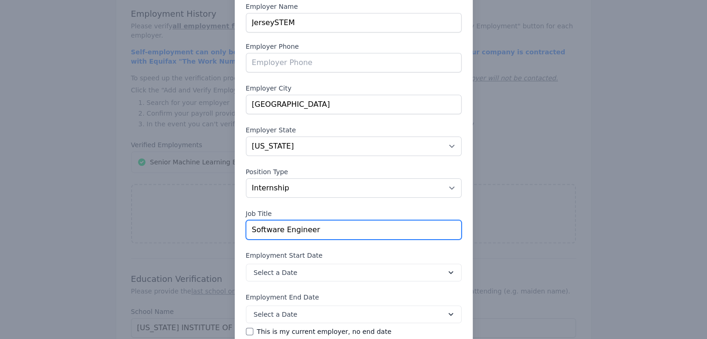
scroll to position [115, 0]
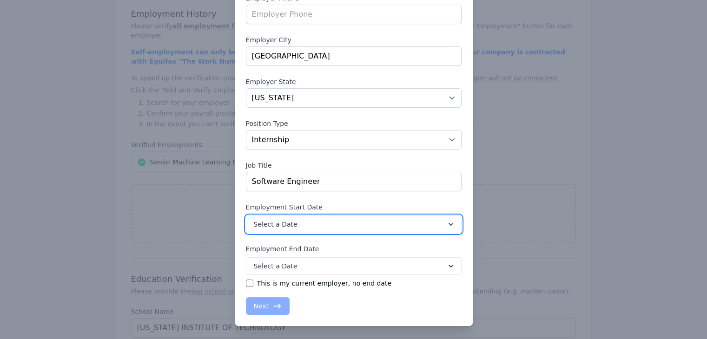
click at [289, 223] on button "Select a Date" at bounding box center [354, 225] width 216 height 18
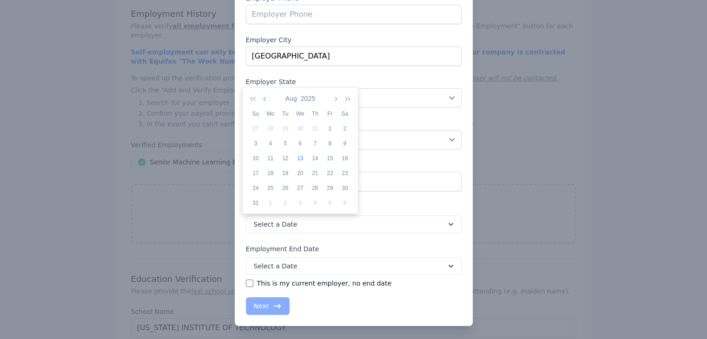
click at [266, 95] on icon "button" at bounding box center [265, 98] width 5 height 7
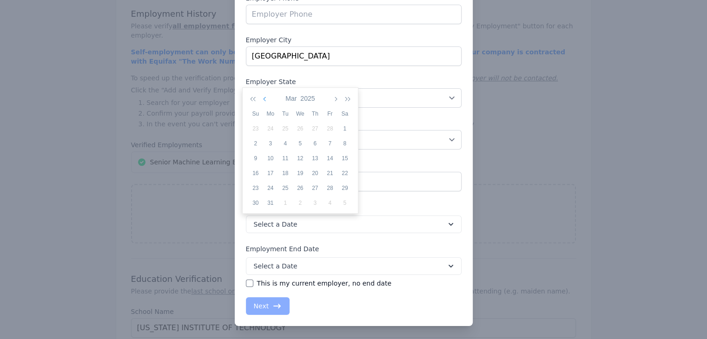
click at [266, 95] on icon "button" at bounding box center [265, 98] width 5 height 7
click at [286, 173] on div "21" at bounding box center [285, 173] width 15 height 8
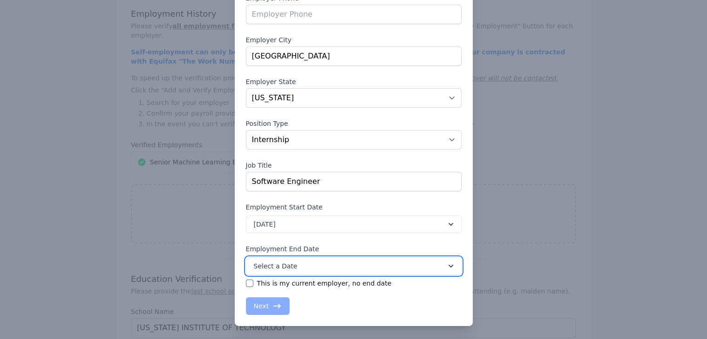
click at [289, 266] on button "Select a Date" at bounding box center [354, 266] width 216 height 18
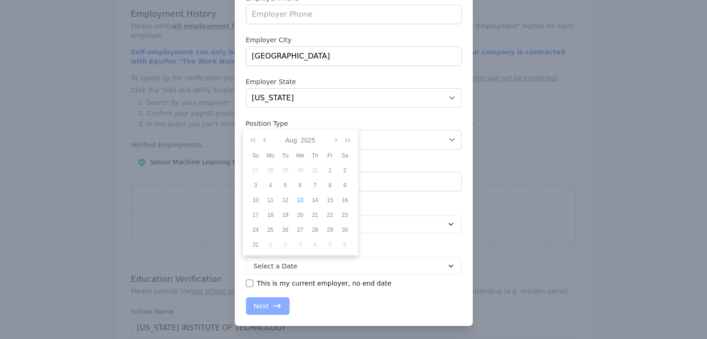
click at [263, 140] on icon "button" at bounding box center [265, 140] width 5 height 7
click at [312, 199] on div "17" at bounding box center [315, 200] width 15 height 8
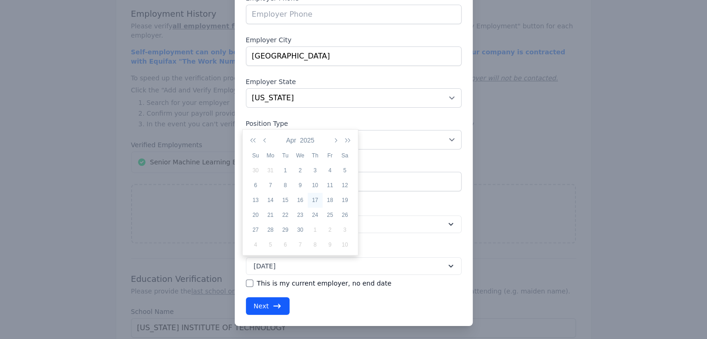
click at [312, 199] on div "Employment Details Please fill out the following information to get started. Em…" at bounding box center [354, 116] width 216 height 397
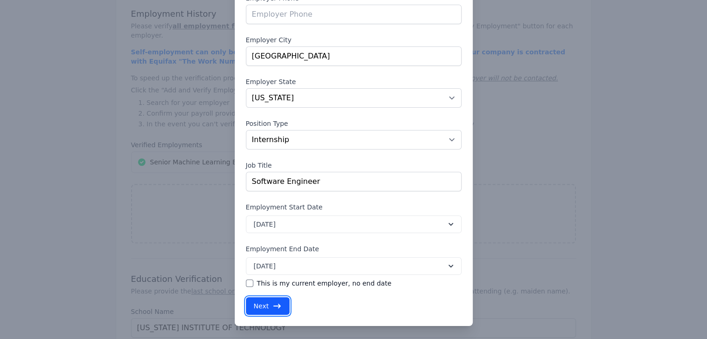
click at [264, 309] on button "Next" at bounding box center [268, 306] width 44 height 18
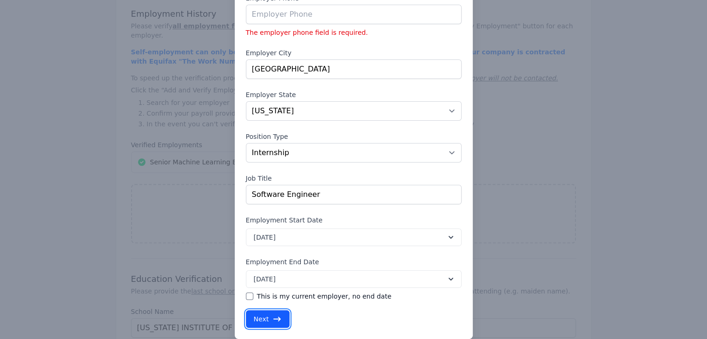
scroll to position [9, 0]
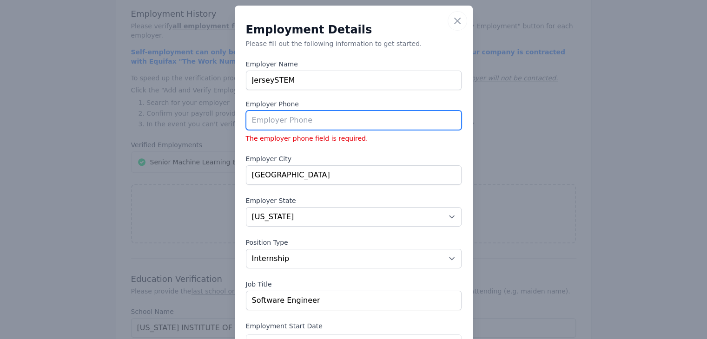
paste input "[PHONE_NUMBER]"
click at [279, 120] on input "tel" at bounding box center [354, 121] width 216 height 20
type input "[PHONE_NUMBER]"
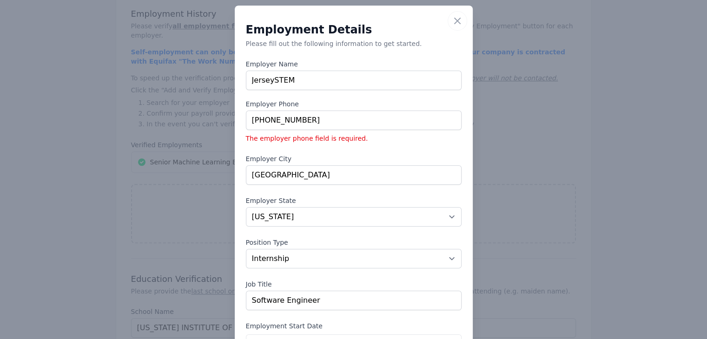
click at [326, 145] on div "Employment Details Please fill out the following information to get started. Em…" at bounding box center [354, 229] width 216 height 410
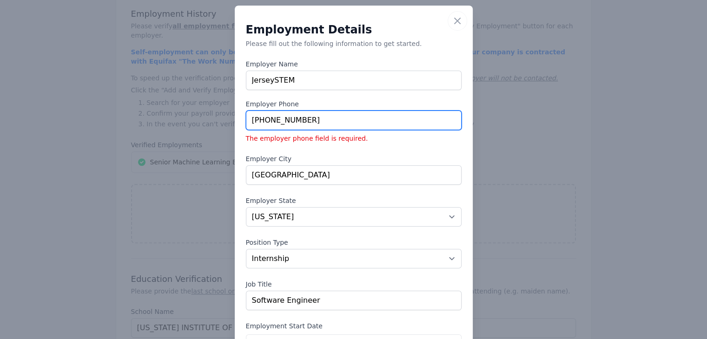
click at [248, 119] on input "[PHONE_NUMBER]" at bounding box center [354, 121] width 216 height 20
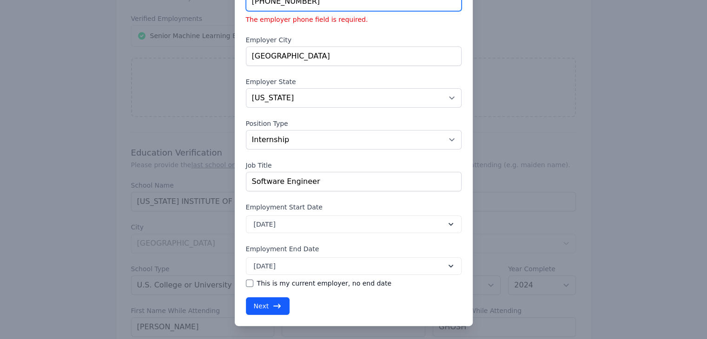
scroll to position [780, 0]
click at [272, 302] on icon "button" at bounding box center [276, 306] width 9 height 9
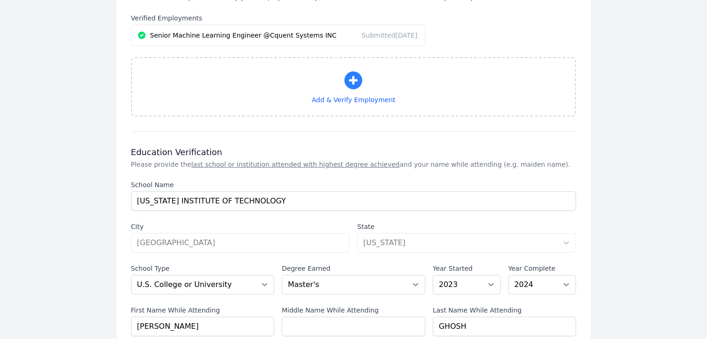
select select "NJ"
select select "internship"
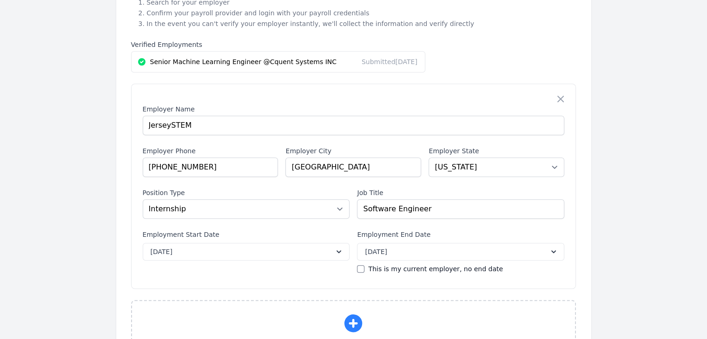
scroll to position [752, 0]
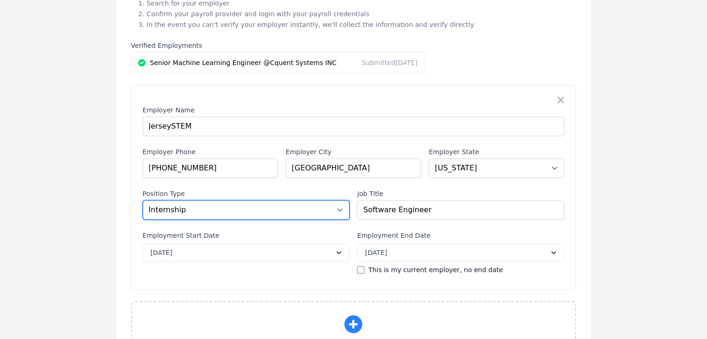
click at [338, 203] on select "Position Type Full Time Part time Self Employed Contract Internship Other" at bounding box center [246, 210] width 207 height 20
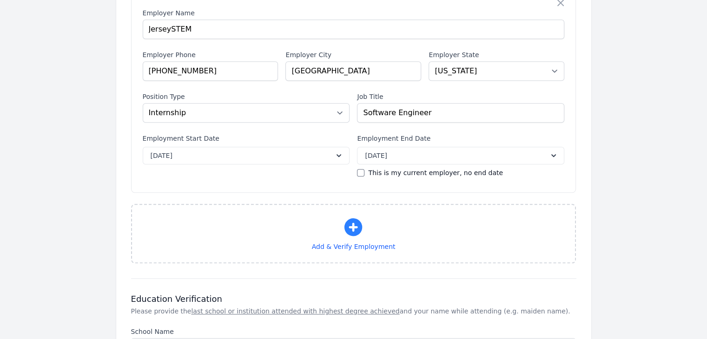
scroll to position [851, 0]
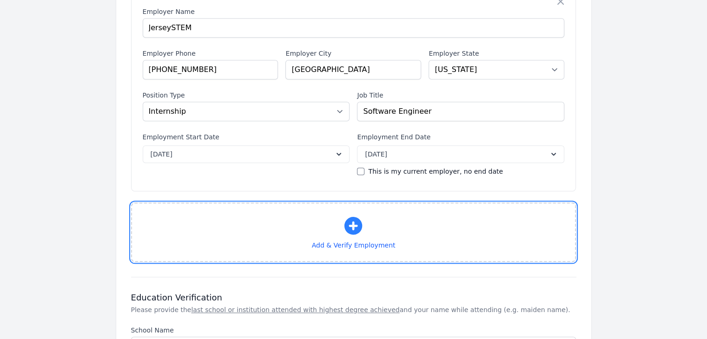
click at [355, 217] on icon "button" at bounding box center [353, 226] width 18 height 18
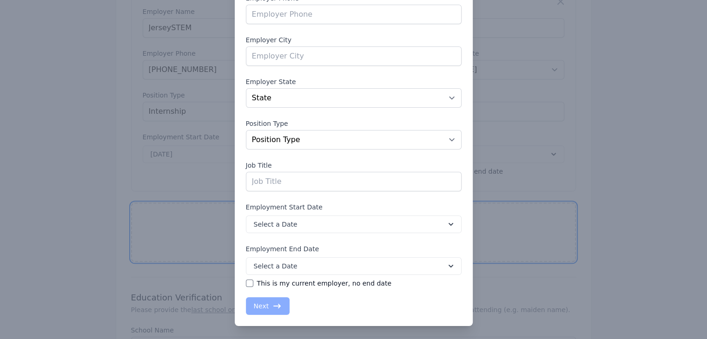
scroll to position [0, 0]
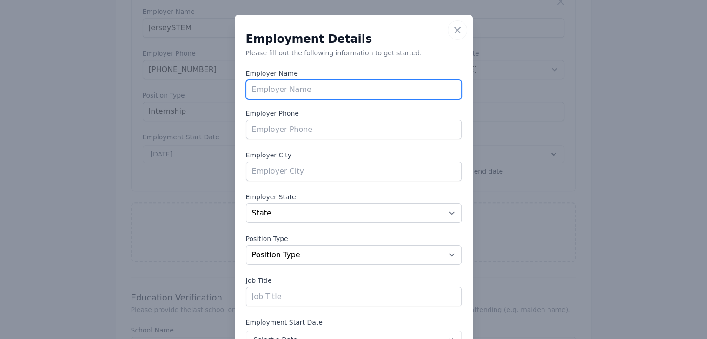
click at [307, 96] on input "text" at bounding box center [354, 90] width 216 height 20
type input "Tata Consultancy Services"
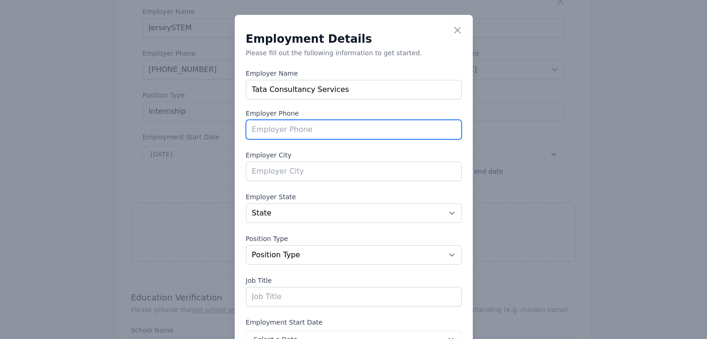
click at [283, 129] on input "tel" at bounding box center [354, 130] width 216 height 20
paste input "[PHONE_NUMBER]"
type input "[PHONE_NUMBER]"
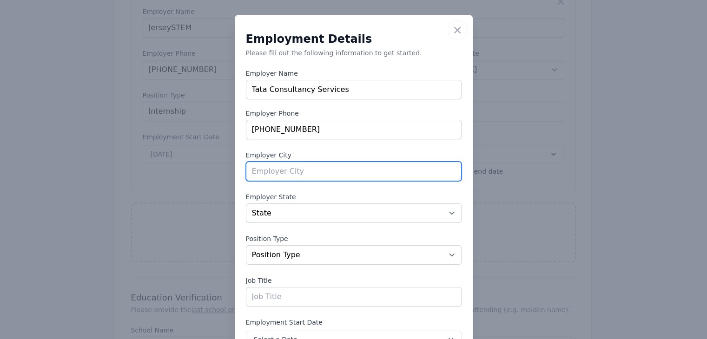
click at [270, 178] on input "text" at bounding box center [354, 172] width 216 height 20
click at [288, 144] on div "Employment Details Please fill out the following information to get started. Em…" at bounding box center [354, 231] width 216 height 397
click at [273, 171] on input "text" at bounding box center [354, 172] width 216 height 20
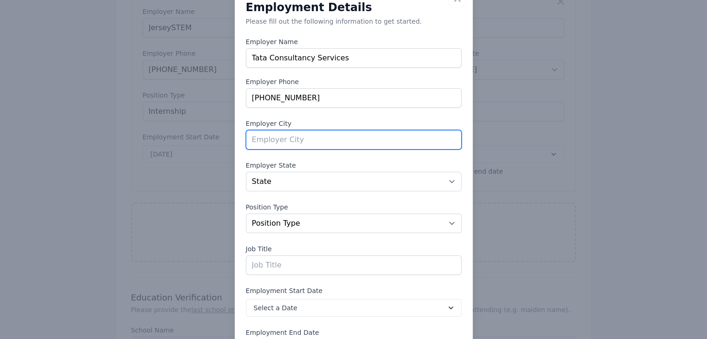
scroll to position [32, 0]
click at [387, 153] on div "Employment Details Please fill out the following information to get started. Em…" at bounding box center [354, 200] width 216 height 397
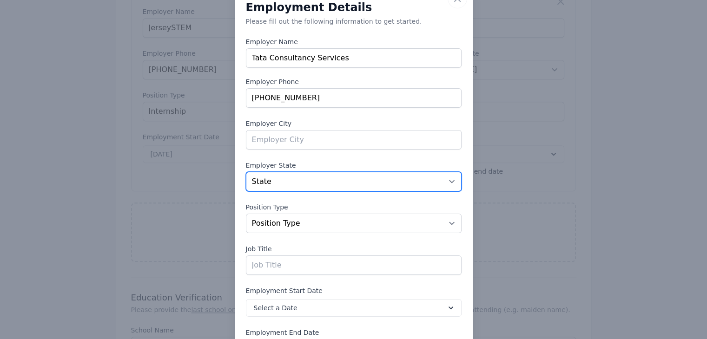
click at [356, 180] on select "State [US_STATE] [US_STATE] [US_STATE] [US_STATE] [US_STATE] [US_STATE] [US_STA…" at bounding box center [354, 182] width 216 height 20
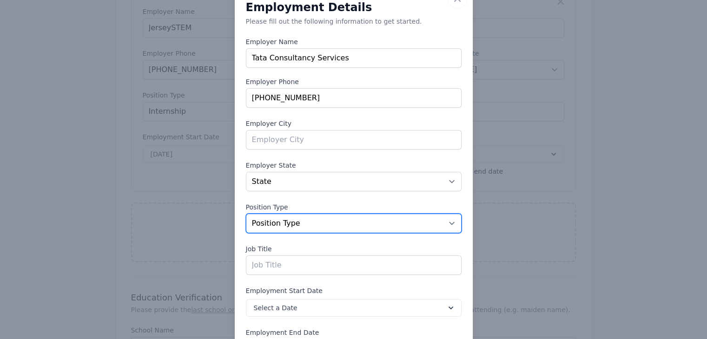
click at [334, 214] on select "Position Type Full Time Part time Self Employed Contract Internship Other" at bounding box center [354, 224] width 216 height 20
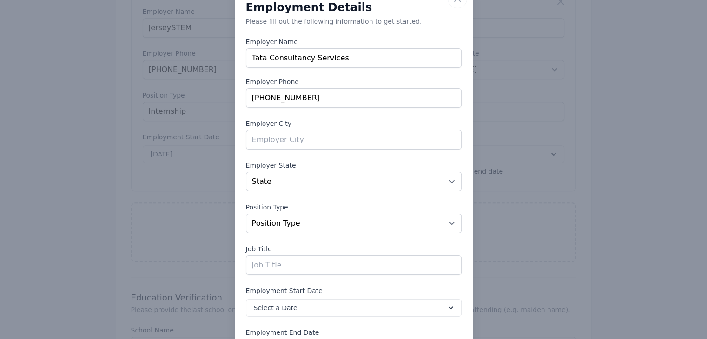
click at [341, 197] on div "Employment Details Please fill out the following information to get started. Em…" at bounding box center [354, 200] width 216 height 397
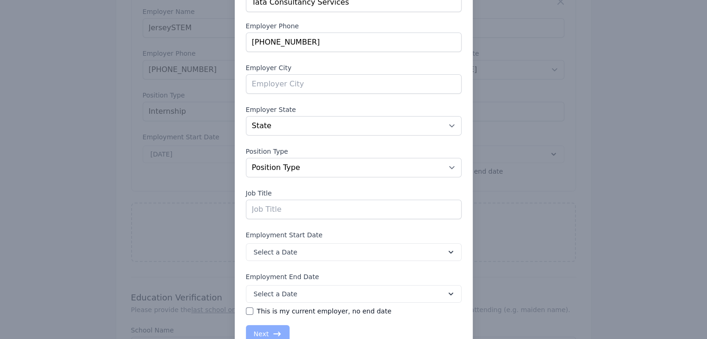
scroll to position [0, 0]
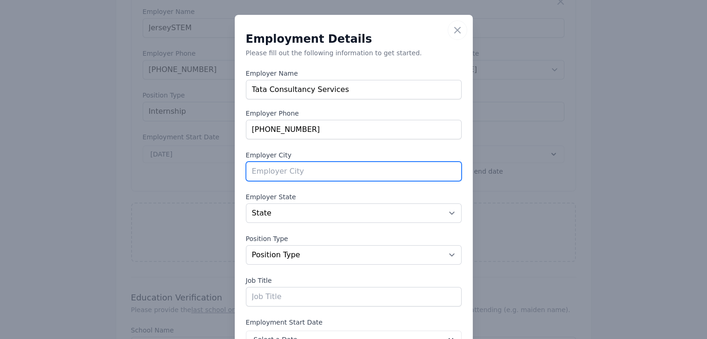
click at [325, 168] on input "text" at bounding box center [354, 172] width 216 height 20
drag, startPoint x: 325, startPoint y: 168, endPoint x: 248, endPoint y: 189, distance: 80.2
click at [248, 189] on div "Employment Details Please fill out the following information to get started. Em…" at bounding box center [354, 231] width 216 height 397
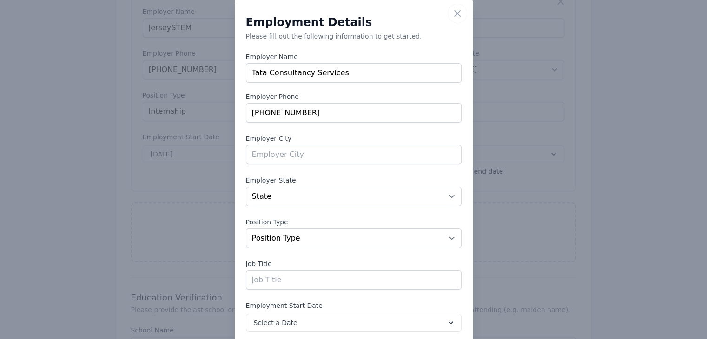
scroll to position [20, 0]
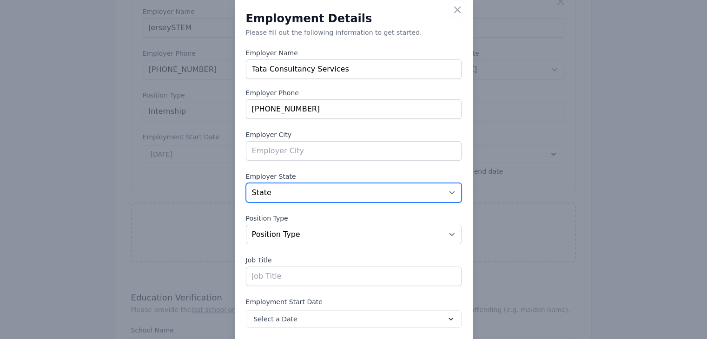
click at [261, 192] on select "State [US_STATE] [US_STATE] [US_STATE] [US_STATE] [US_STATE] [US_STATE] [US_STA…" at bounding box center [354, 193] width 216 height 20
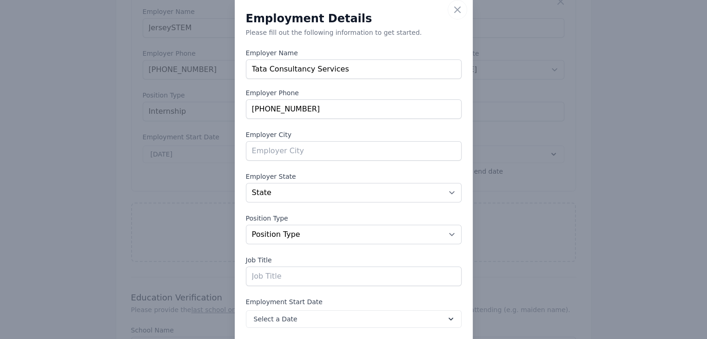
click at [235, 119] on div "Close Employment Details Please fill out the following information to get start…" at bounding box center [354, 207] width 238 height 427
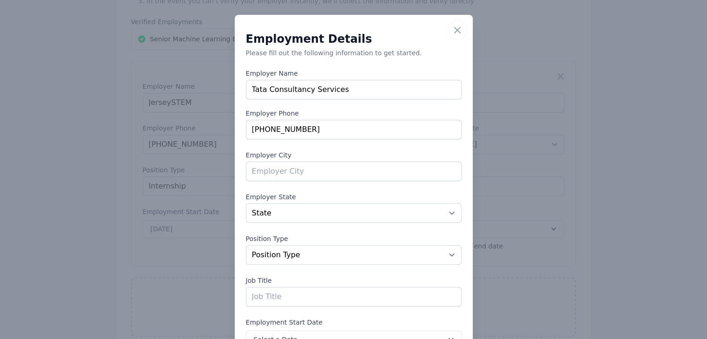
scroll to position [771, 0]
click at [454, 29] on icon "button" at bounding box center [457, 30] width 6 height 6
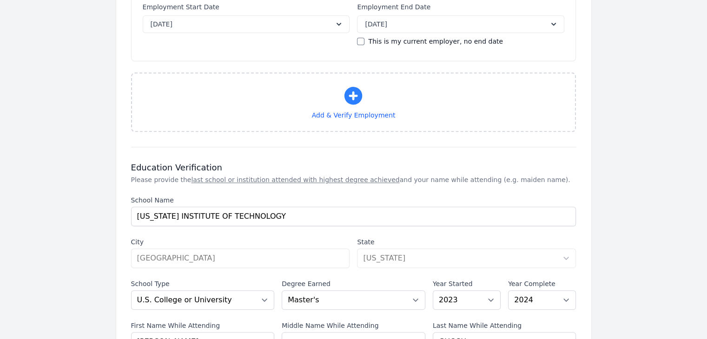
scroll to position [980, 0]
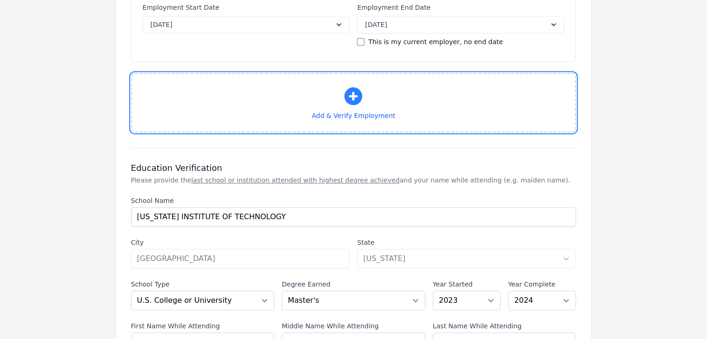
click at [349, 85] on icon "button" at bounding box center [353, 96] width 22 height 22
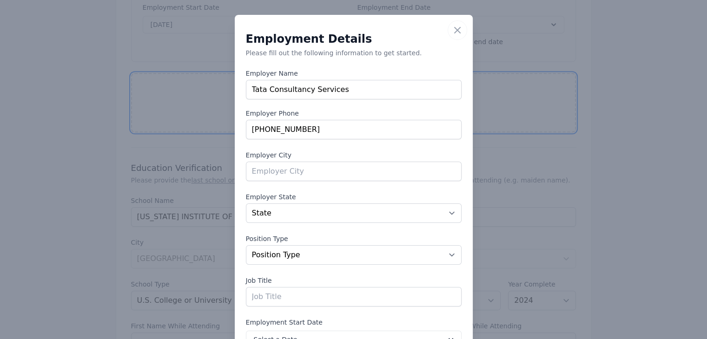
scroll to position [115, 0]
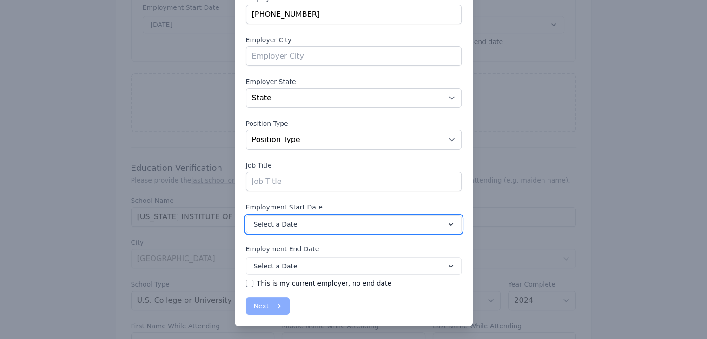
click at [382, 217] on button "Select a Date" at bounding box center [354, 225] width 216 height 18
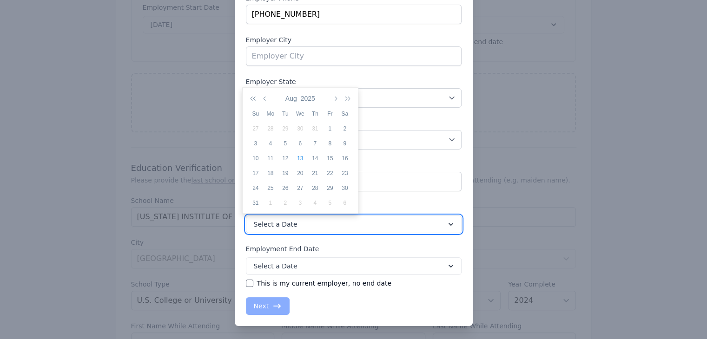
click at [382, 217] on button "Select a Date" at bounding box center [354, 225] width 216 height 18
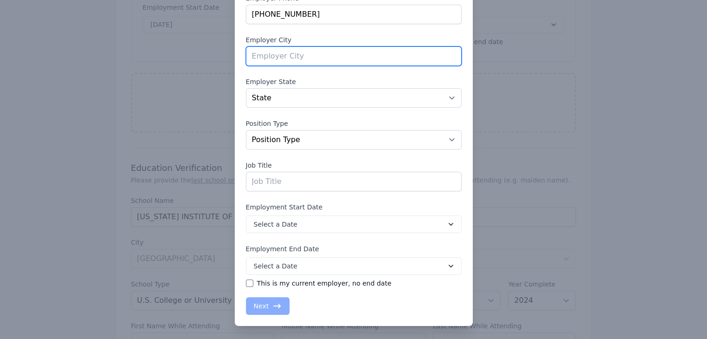
click at [329, 57] on input "text" at bounding box center [354, 56] width 216 height 20
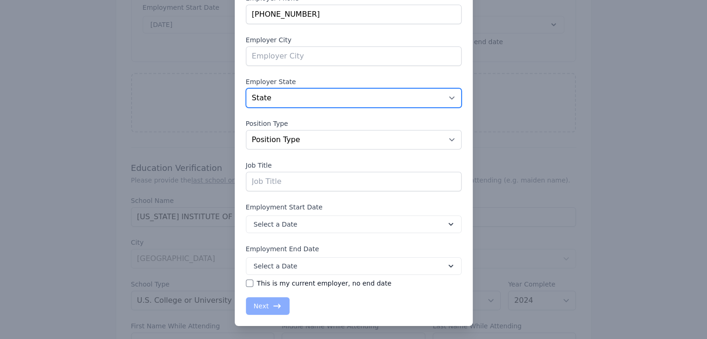
click at [256, 100] on select "State [US_STATE] [US_STATE] [US_STATE] [US_STATE] [US_STATE] [US_STATE] [US_STA…" at bounding box center [354, 98] width 216 height 20
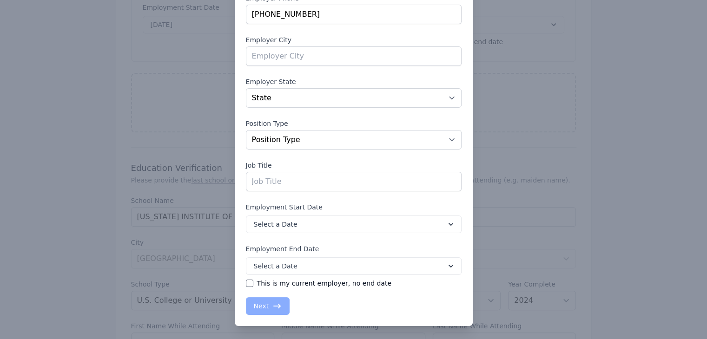
click at [42, 53] on div "​ Close Employment Details Please fill out the following information to get sta…" at bounding box center [353, 113] width 707 height 456
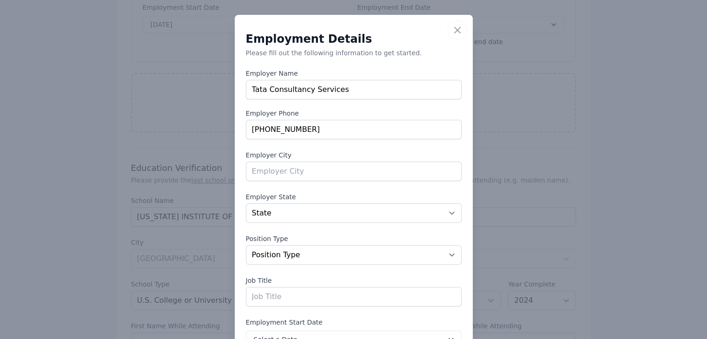
scroll to position [0, 0]
click at [452, 30] on icon "button" at bounding box center [457, 30] width 11 height 11
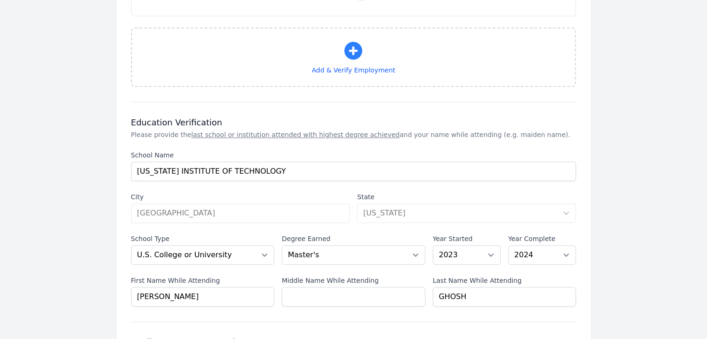
scroll to position [1026, 0]
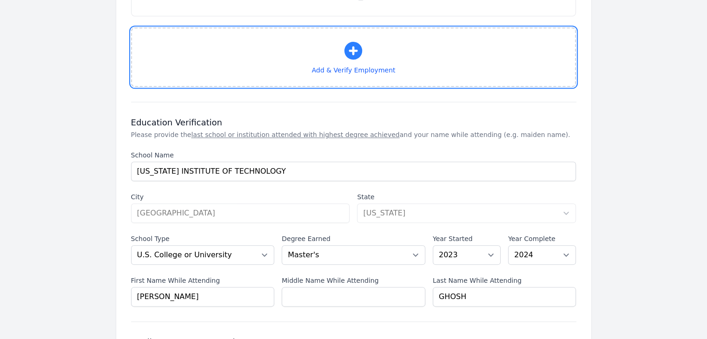
click at [352, 42] on icon "button" at bounding box center [353, 51] width 18 height 18
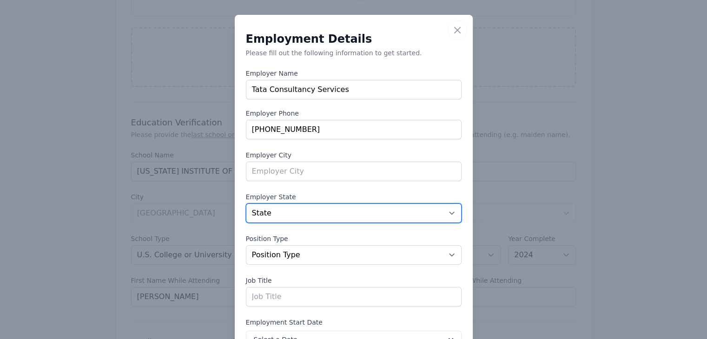
click at [316, 208] on select "State [US_STATE] [US_STATE] [US_STATE] [US_STATE] [US_STATE] [US_STATE] [US_STA…" at bounding box center [354, 214] width 216 height 20
select select "IN"
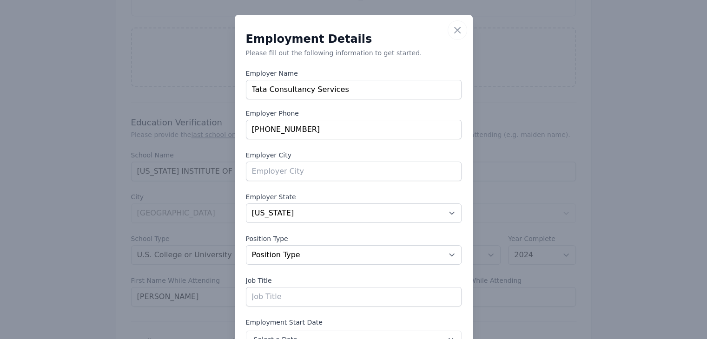
click at [320, 238] on label "Position Type" at bounding box center [354, 238] width 216 height 9
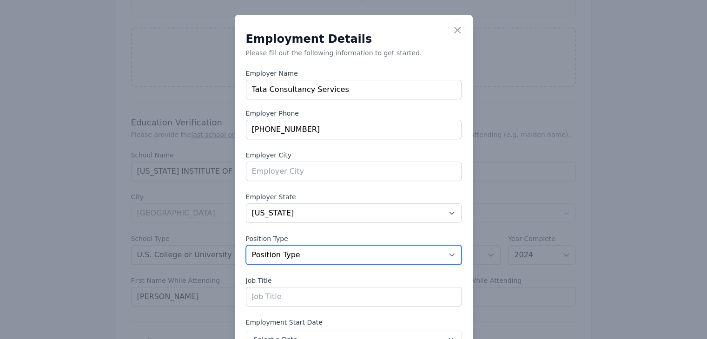
click at [320, 245] on select "Position Type Full Time Part time Self Employed Contract Internship Other" at bounding box center [354, 255] width 216 height 20
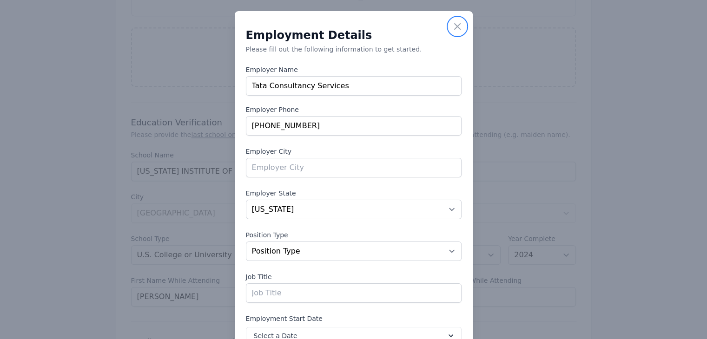
click at [452, 29] on icon "button" at bounding box center [457, 26] width 11 height 11
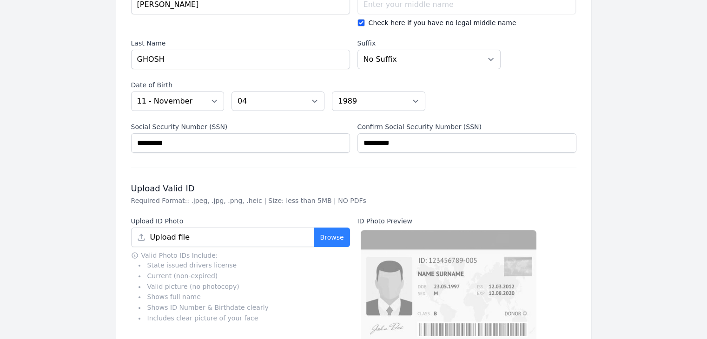
scroll to position [0, 0]
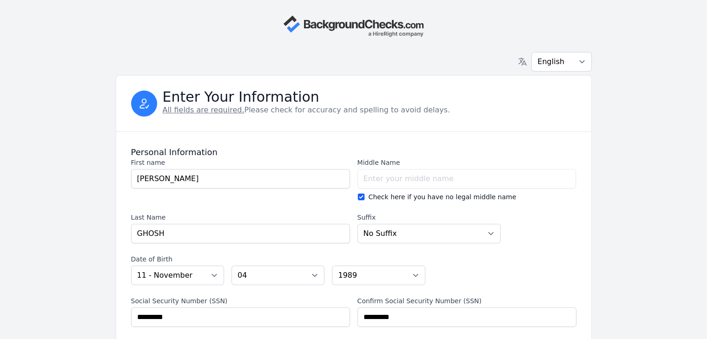
drag, startPoint x: 425, startPoint y: 28, endPoint x: 308, endPoint y: 25, distance: 116.7
click at [308, 25] on div at bounding box center [354, 26] width 238 height 22
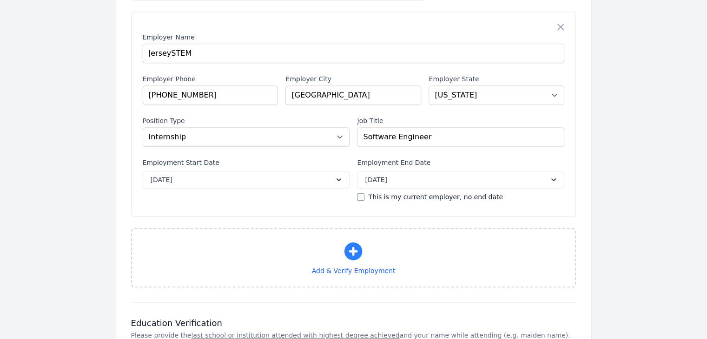
scroll to position [912, 0]
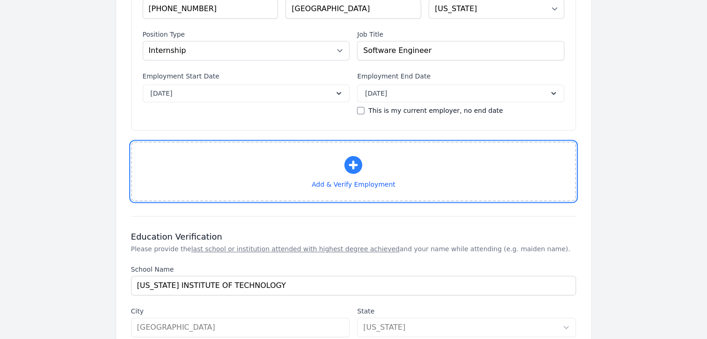
click at [340, 158] on button "Add & Verify Employment" at bounding box center [353, 171] width 445 height 59
select select "IN"
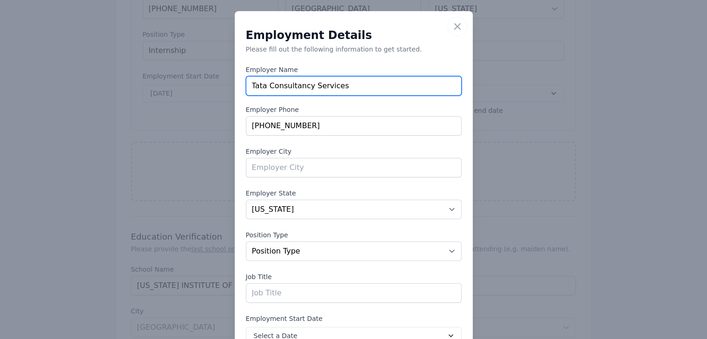
click at [333, 85] on input "Tata Consultancy Services" at bounding box center [354, 86] width 216 height 20
type input "[US_STATE] Institute of Technology"
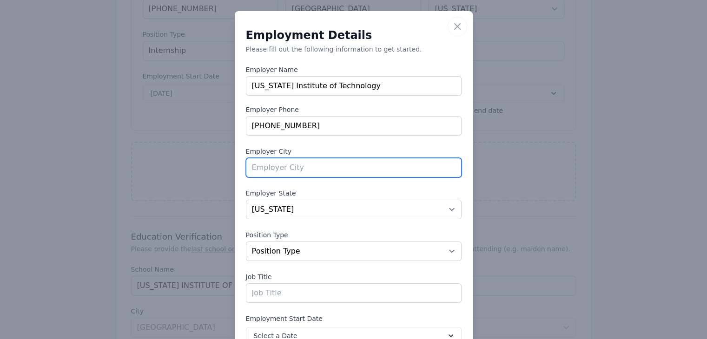
click at [275, 167] on input "text" at bounding box center [354, 168] width 216 height 20
type input "i"
type input "[GEOGRAPHIC_DATA]"
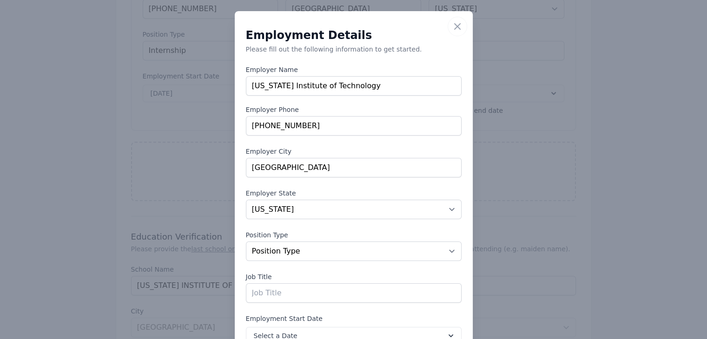
click at [262, 187] on div "Employment Details Please fill out the following information to get started. Em…" at bounding box center [354, 228] width 216 height 397
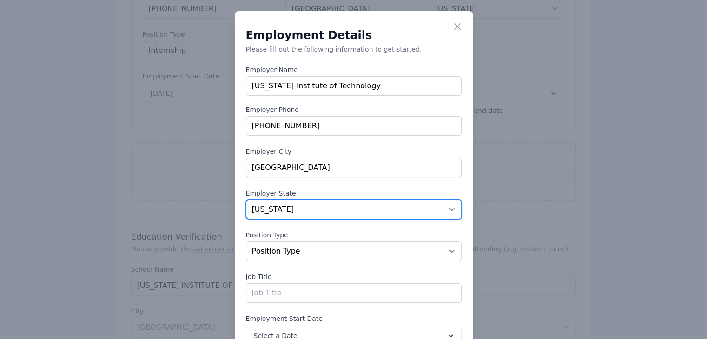
click at [261, 210] on select "State [US_STATE] [US_STATE] [US_STATE] [US_STATE] [US_STATE] [US_STATE] [US_STA…" at bounding box center [354, 210] width 216 height 20
select select "IL"
click at [246, 200] on select "State [US_STATE] [US_STATE] [US_STATE] [US_STATE] [US_STATE] [US_STATE] [US_STA…" at bounding box center [354, 210] width 216 height 20
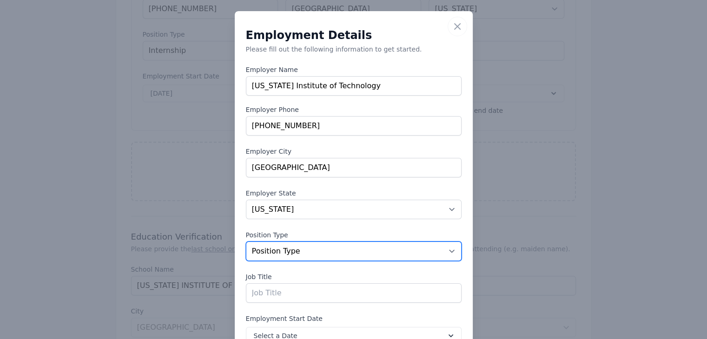
click at [275, 252] on select "Position Type Full Time Part time Self Employed Contract Internship Other" at bounding box center [354, 252] width 216 height 20
select select "parttime"
click at [246, 242] on select "Position Type Full Time Part time Self Employed Contract Internship Other" at bounding box center [354, 252] width 216 height 20
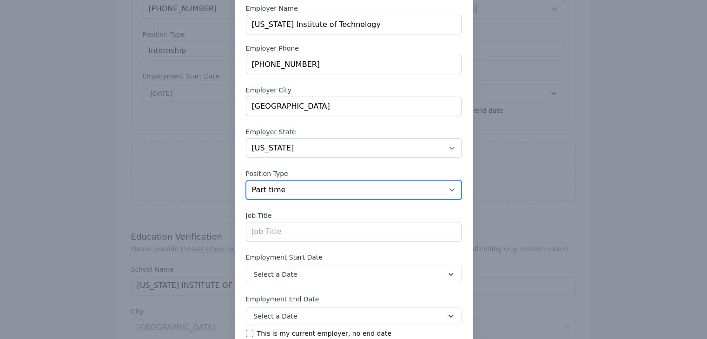
scroll to position [67, 0]
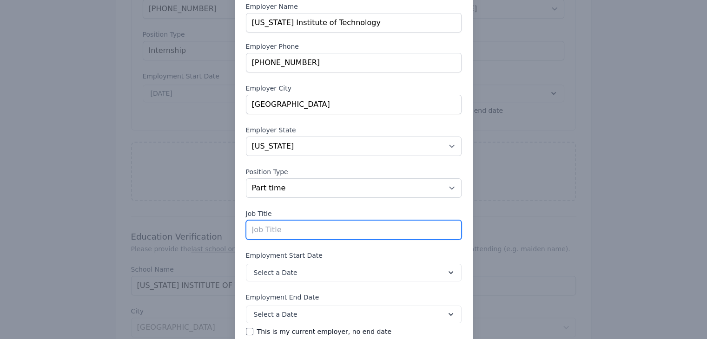
click at [262, 224] on input "text" at bounding box center [354, 230] width 216 height 20
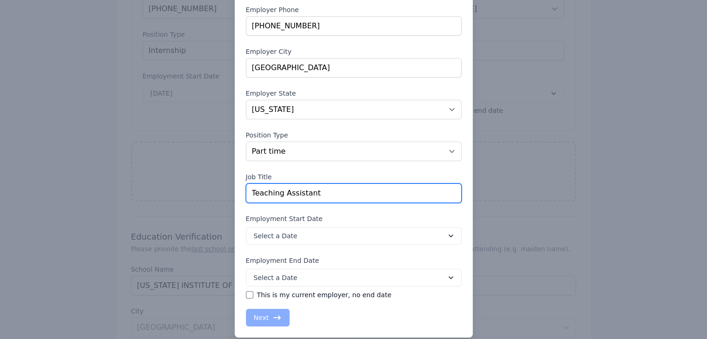
scroll to position [104, 0]
type input "Teaching Assistant"
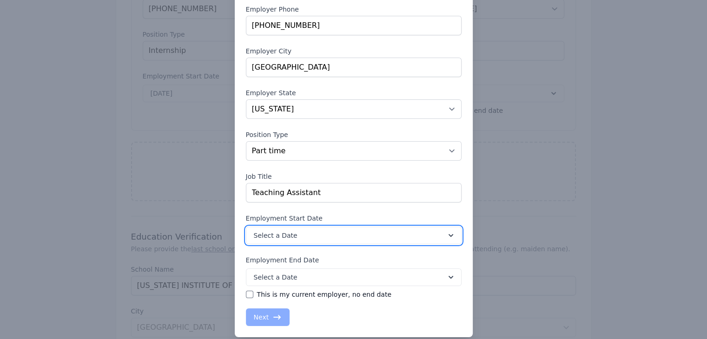
click at [268, 238] on span "Select a Date" at bounding box center [276, 235] width 44 height 9
click at [391, 214] on label "Employment Start Date" at bounding box center [354, 218] width 216 height 9
click at [279, 234] on span "Select a Date" at bounding box center [276, 235] width 44 height 9
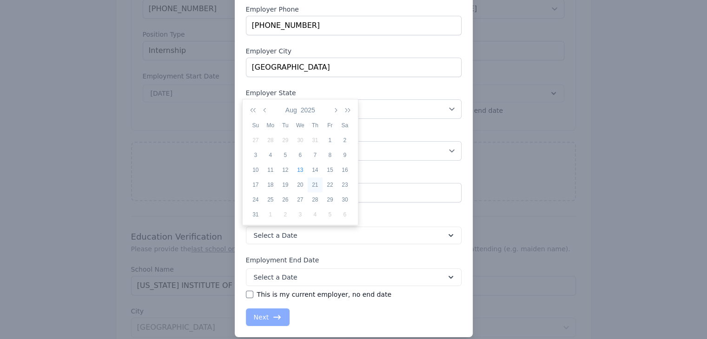
click at [316, 183] on div "21" at bounding box center [315, 185] width 15 height 8
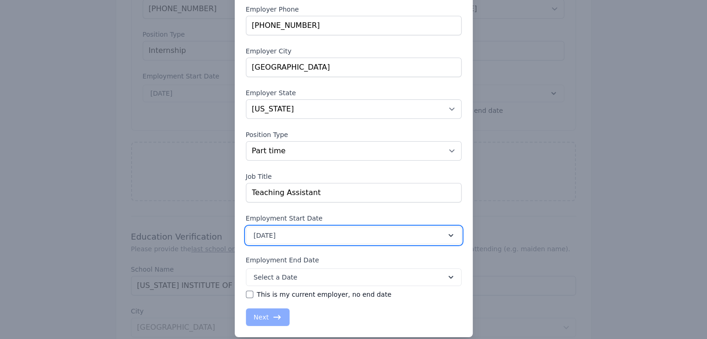
click at [276, 236] on span "[DATE]" at bounding box center [265, 235] width 22 height 9
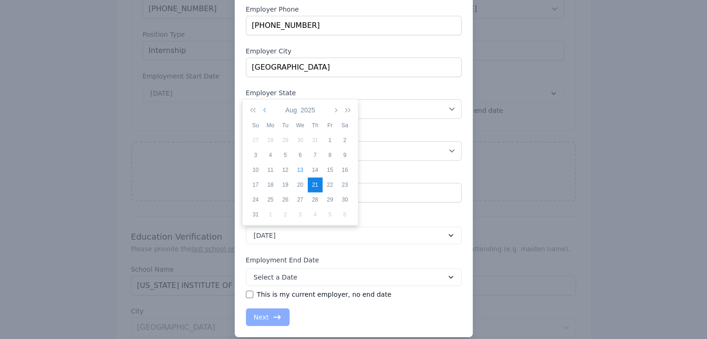
click at [264, 112] on icon "button" at bounding box center [265, 109] width 5 height 7
click at [254, 112] on icon "button" at bounding box center [254, 109] width 9 height 7
click at [338, 110] on button "button" at bounding box center [335, 110] width 8 height 16
click at [271, 184] on div "21" at bounding box center [270, 185] width 15 height 8
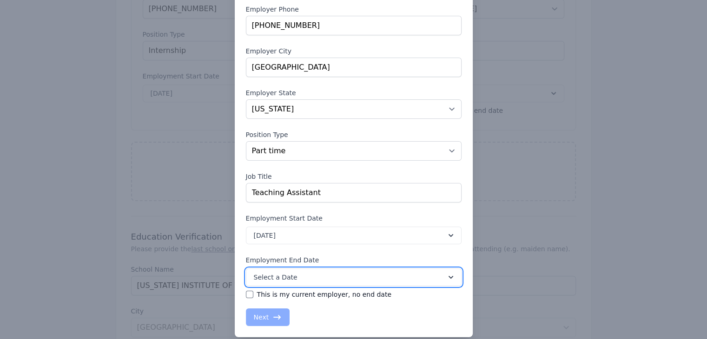
click at [316, 274] on button "Select a Date" at bounding box center [354, 278] width 216 height 18
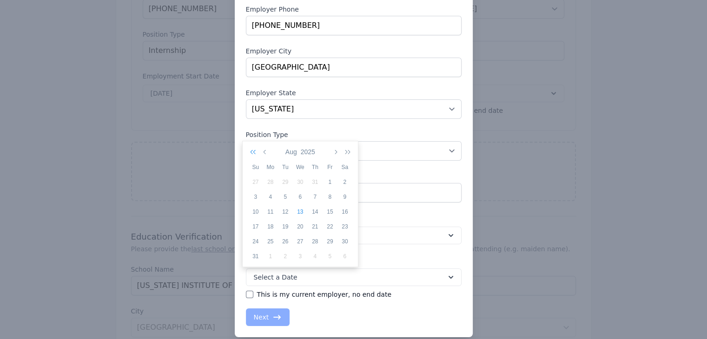
click at [253, 149] on icon "button" at bounding box center [254, 151] width 9 height 7
click at [336, 151] on icon "button" at bounding box center [335, 151] width 5 height 7
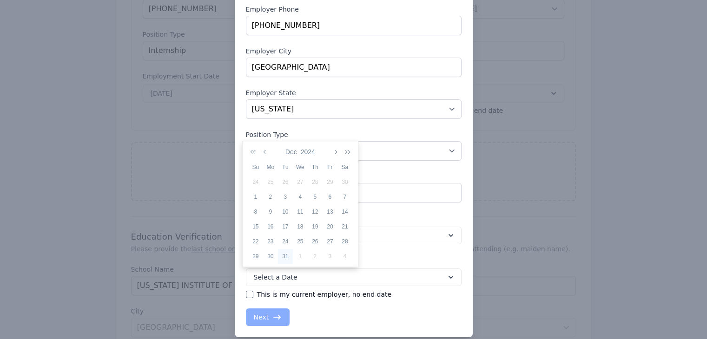
click at [287, 257] on div "31" at bounding box center [285, 256] width 15 height 8
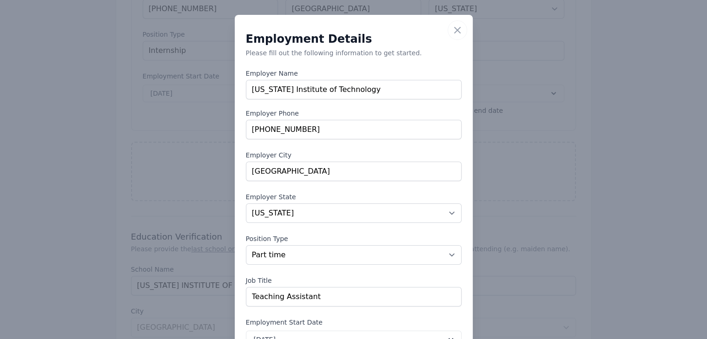
scroll to position [115, 0]
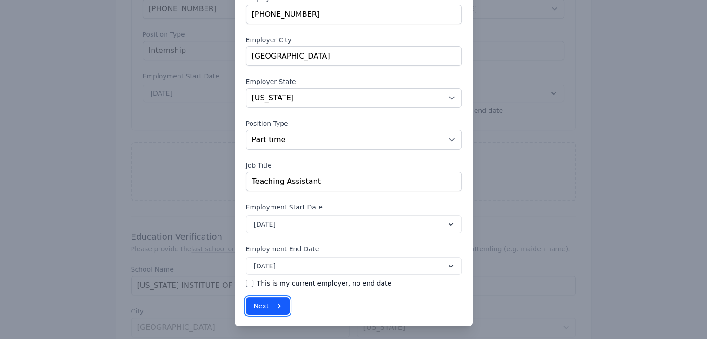
click at [272, 302] on icon "button" at bounding box center [276, 306] width 9 height 9
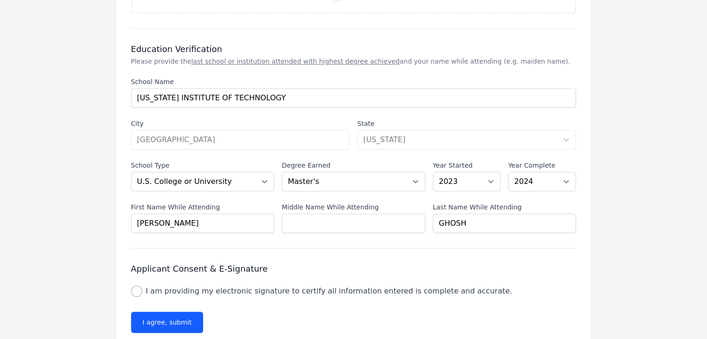
scroll to position [932, 0]
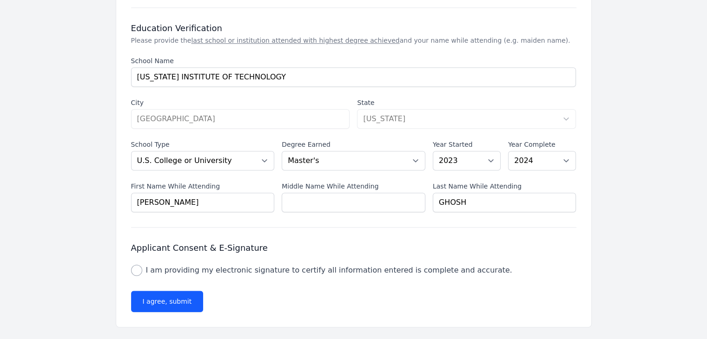
select select "NJ"
select select "internship"
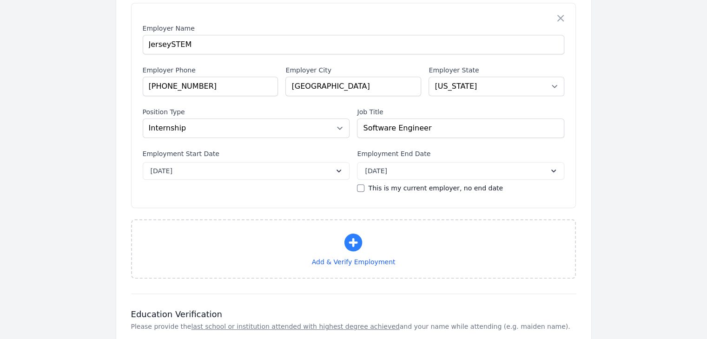
scroll to position [855, 0]
click at [323, 177] on div "Employment Start Date Employment Start Date [DATE]" at bounding box center [246, 171] width 207 height 44
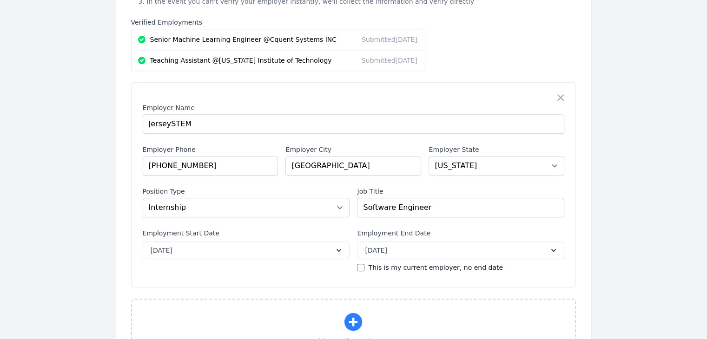
scroll to position [771, 0]
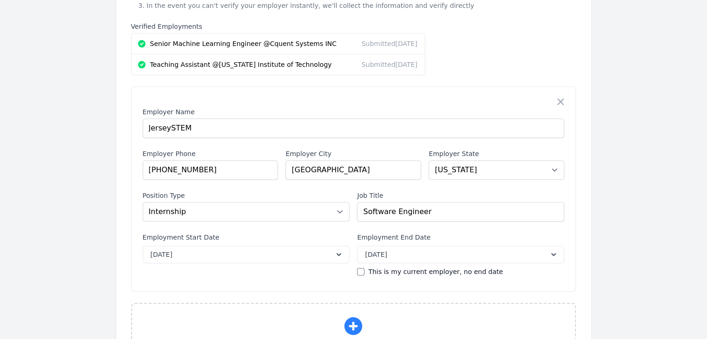
click at [376, 271] on div "Employer Name Employer Name [GEOGRAPHIC_DATA] Employer Phone Employer Phone [PH…" at bounding box center [353, 188] width 445 height 205
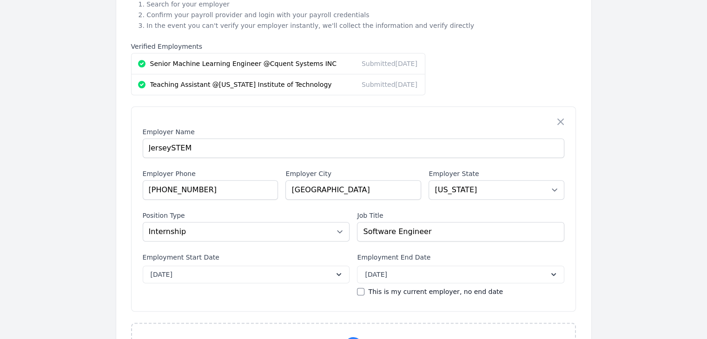
scroll to position [753, 0]
click at [261, 285] on div "Employer Name Employer Name [GEOGRAPHIC_DATA] Employer Phone Employer Phone [PH…" at bounding box center [353, 207] width 445 height 205
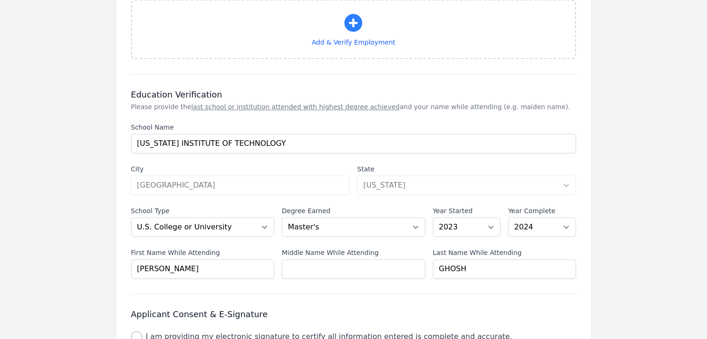
scroll to position [1130, 0]
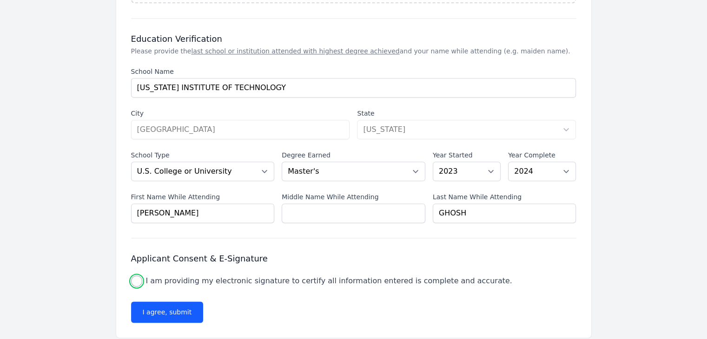
click at [138, 276] on input "I am providing my electronic signature to certify all information entered is co…" at bounding box center [136, 281] width 11 height 11
checkbox input "true"
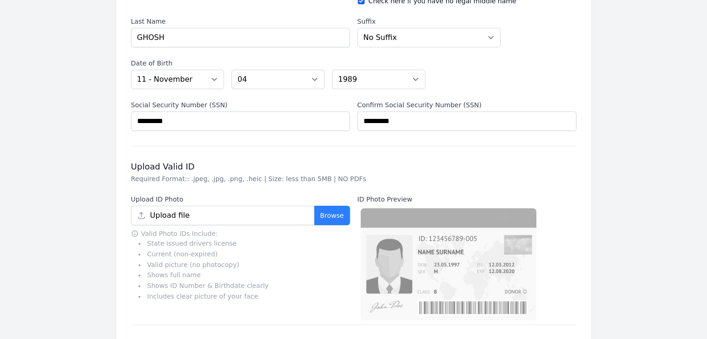
scroll to position [197, 0]
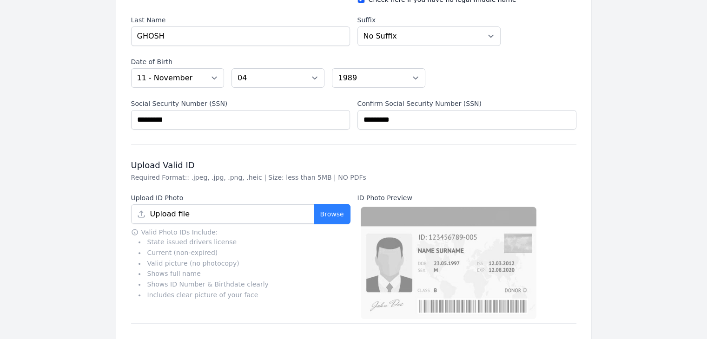
click at [334, 210] on button "Browse" at bounding box center [332, 214] width 36 height 20
type input "StateId.jpg"
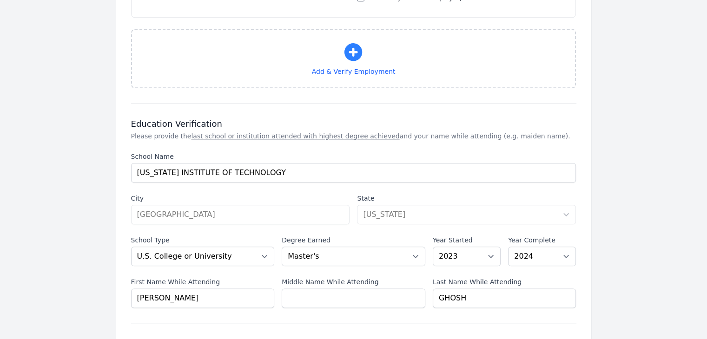
scroll to position [1130, 0]
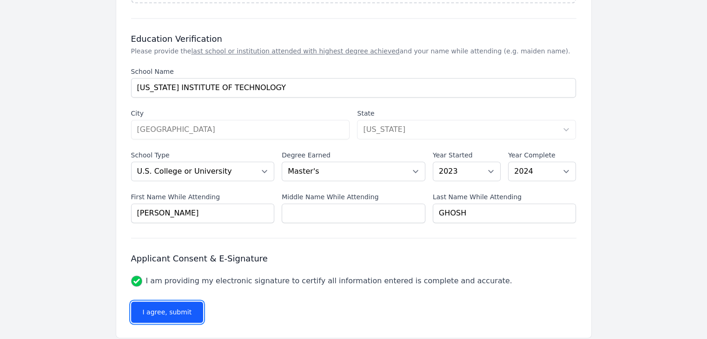
click at [178, 304] on button "I agree, submit" at bounding box center [167, 312] width 72 height 21
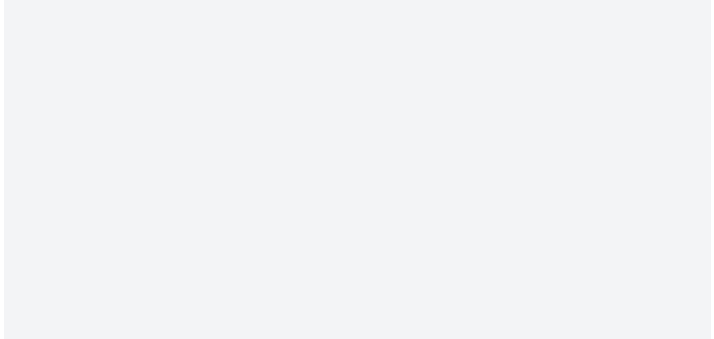
scroll to position [0, 0]
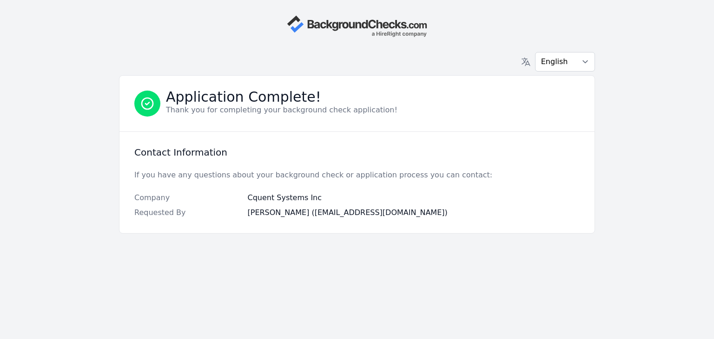
click at [147, 106] on icon at bounding box center [147, 103] width 15 height 15
